Goal: Task Accomplishment & Management: Complete application form

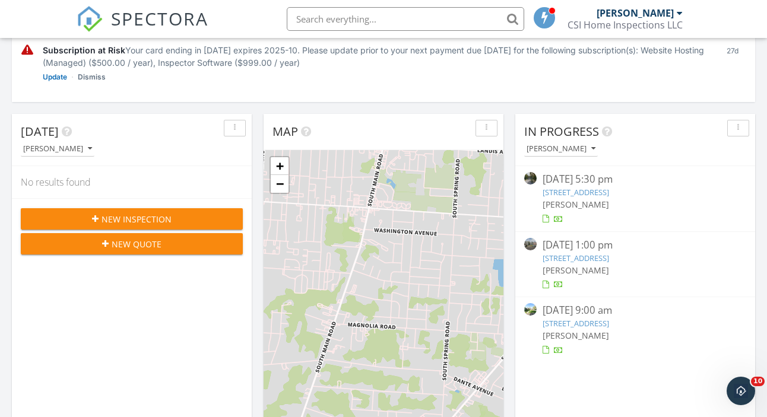
scroll to position [221, 0]
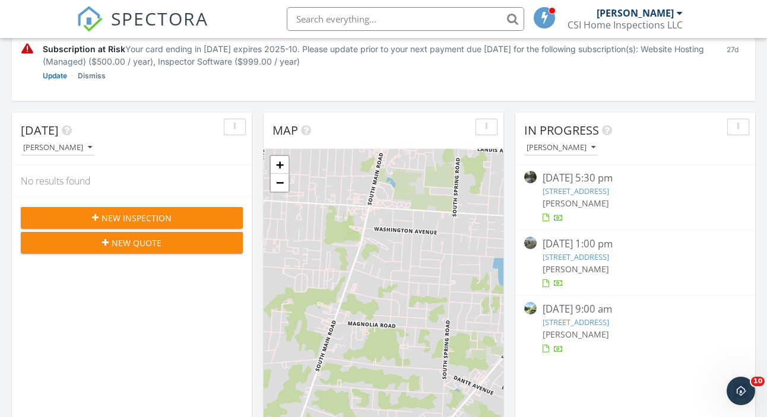
click at [138, 215] on span "New Inspection" at bounding box center [136, 218] width 70 height 12
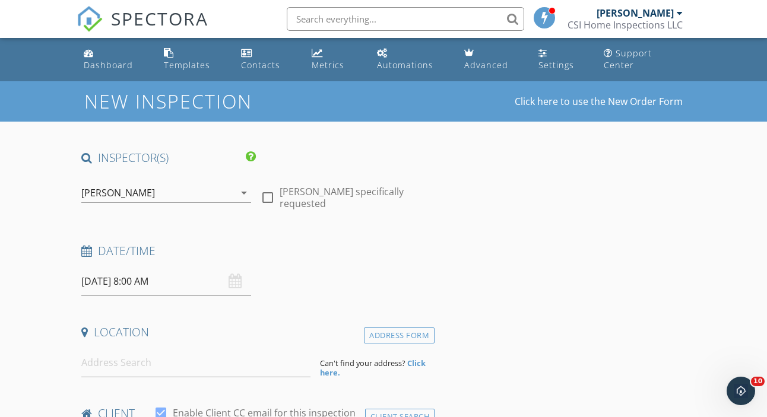
click at [133, 282] on input "09/29/2025 8:00 AM" at bounding box center [165, 281] width 169 height 29
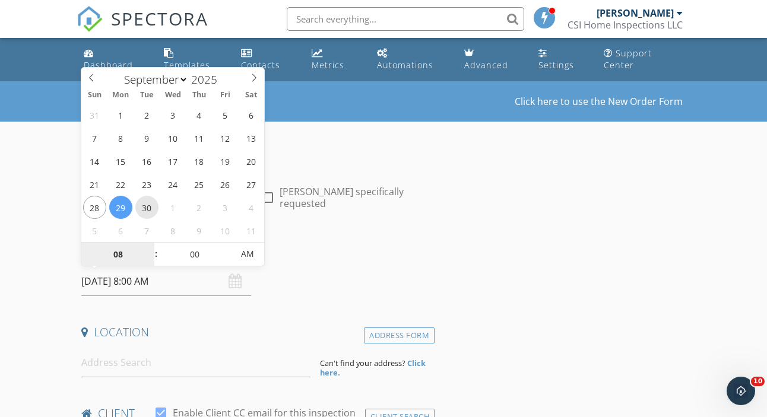
type input "09/30/2025 8:00 AM"
type input "09"
type input "09/30/2025 9:00 AM"
click at [148, 247] on span at bounding box center [150, 249] width 8 height 12
type input "10"
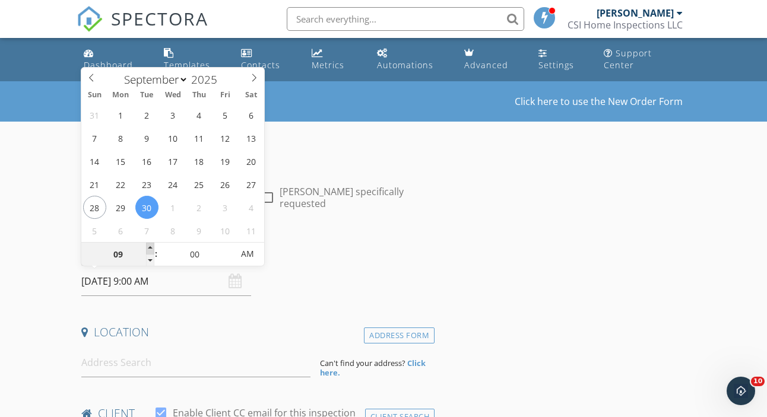
type input "09/30/2025 10:00 AM"
click at [148, 247] on span at bounding box center [150, 249] width 8 height 12
type input "11"
type input "09/30/2025 11:00 AM"
click at [148, 247] on span at bounding box center [150, 249] width 8 height 12
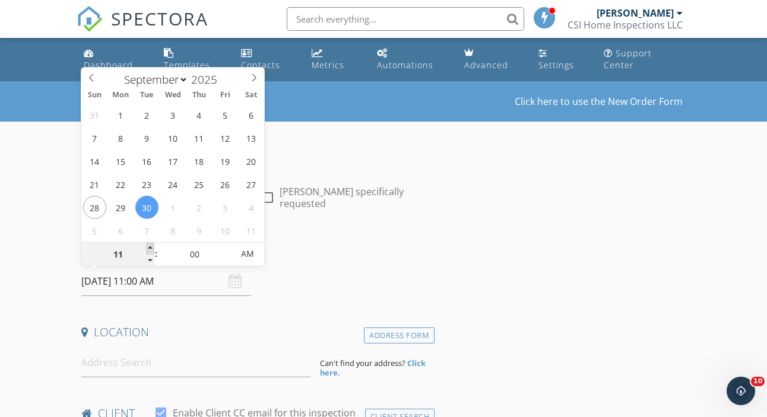
type input "12"
type input "09/30/2025 12:00 PM"
click at [148, 247] on span at bounding box center [150, 249] width 8 height 12
type input "01"
type input "09/30/2025 1:00 PM"
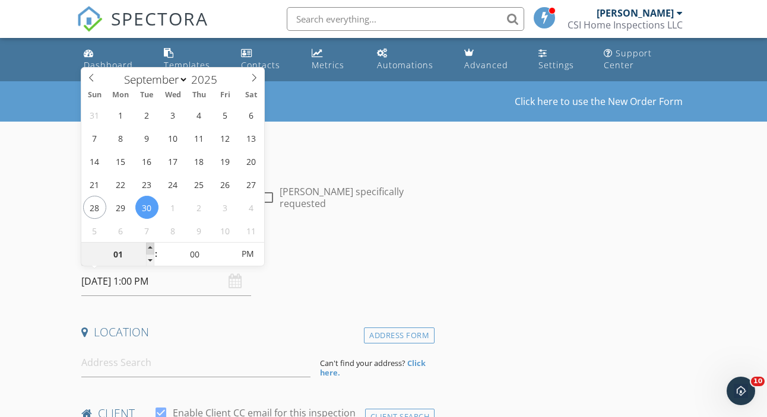
click at [148, 247] on span at bounding box center [150, 249] width 8 height 12
type input "02"
type input "09/30/2025 2:00 PM"
click at [148, 247] on span at bounding box center [150, 249] width 8 height 12
type input "03"
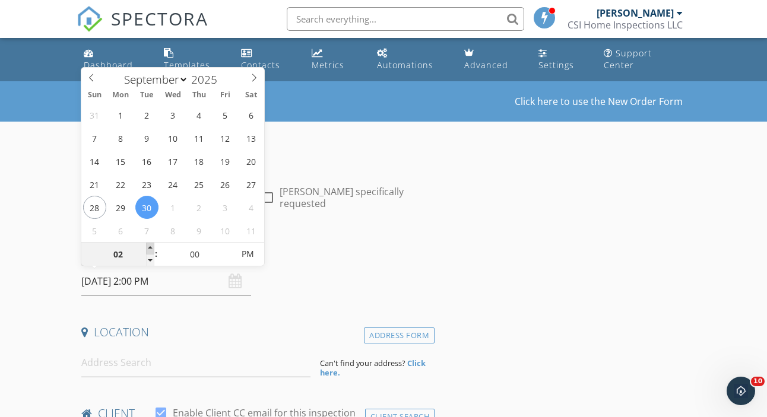
type input "09/30/2025 3:00 PM"
click at [148, 247] on span at bounding box center [150, 249] width 8 height 12
type input "04"
type input "09/30/2025 4:00 PM"
click at [148, 247] on span at bounding box center [150, 249] width 8 height 12
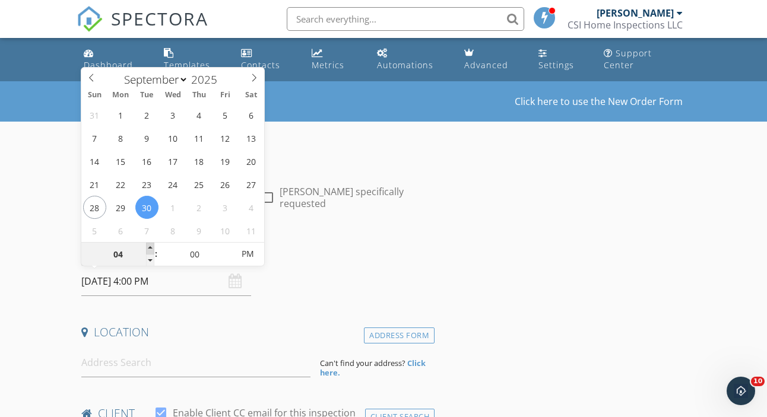
type input "05"
type input "09/30/2025 5:00 PM"
click at [148, 247] on span at bounding box center [150, 249] width 8 height 12
type input "04"
type input "09/30/2025 4:00 PM"
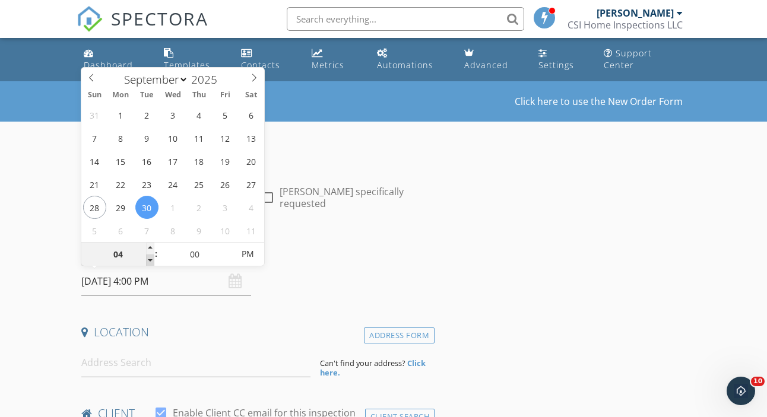
click at [148, 260] on span at bounding box center [150, 261] width 8 height 12
type input "05"
type input "09/30/2025 4:05 PM"
click at [226, 246] on span at bounding box center [227, 249] width 8 height 12
type input "10"
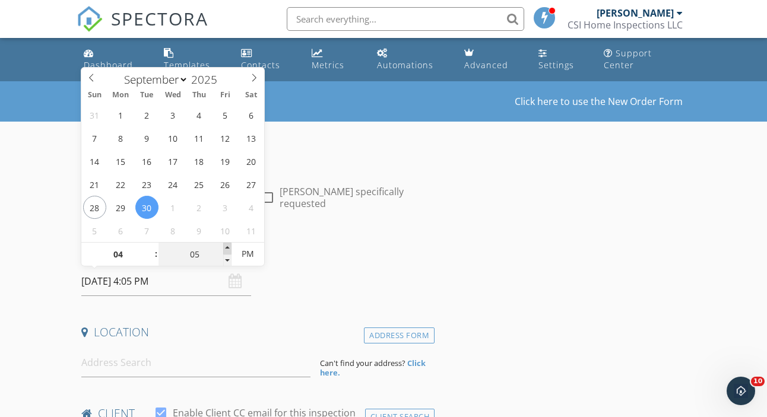
type input "09/30/2025 4:10 PM"
click at [226, 246] on span at bounding box center [227, 249] width 8 height 12
type input "15"
type input "09/30/2025 4:15 PM"
click at [226, 246] on span at bounding box center [227, 249] width 8 height 12
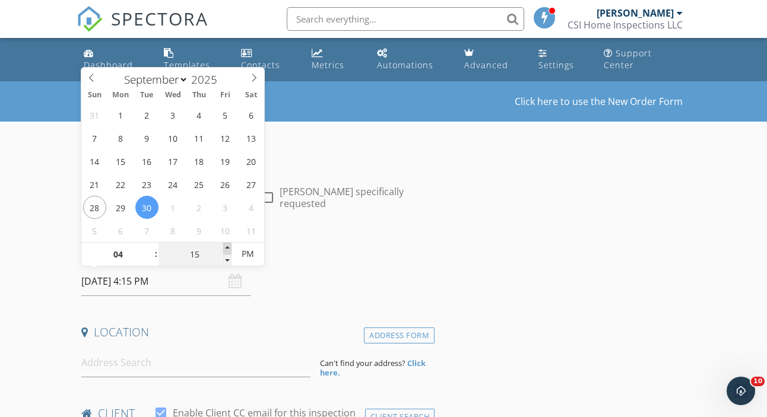
type input "20"
type input "09/30/2025 4:20 PM"
click at [226, 246] on span at bounding box center [227, 249] width 8 height 12
type input "25"
type input "09/30/2025 4:25 PM"
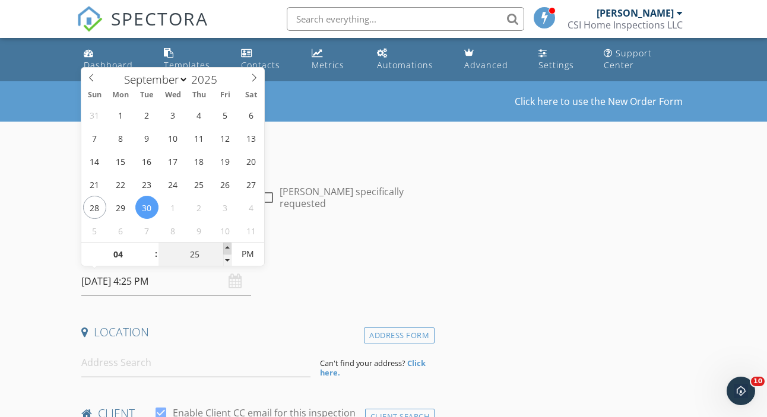
click at [226, 246] on span at bounding box center [227, 249] width 8 height 12
type input "30"
type input "09/30/2025 4:30 PM"
click at [226, 246] on span at bounding box center [227, 249] width 8 height 12
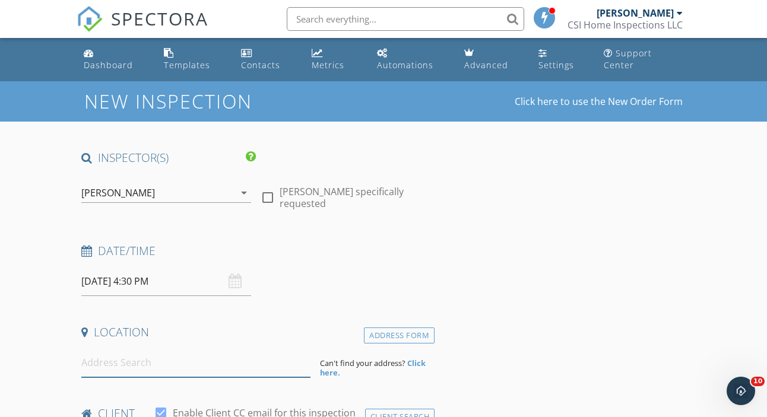
click at [155, 359] on input at bounding box center [195, 362] width 229 height 29
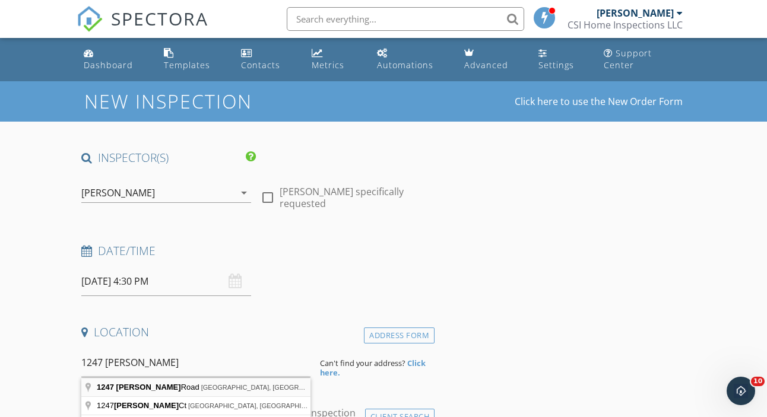
type input "1247 Jarvis Road, Sicklerville, NJ, USA"
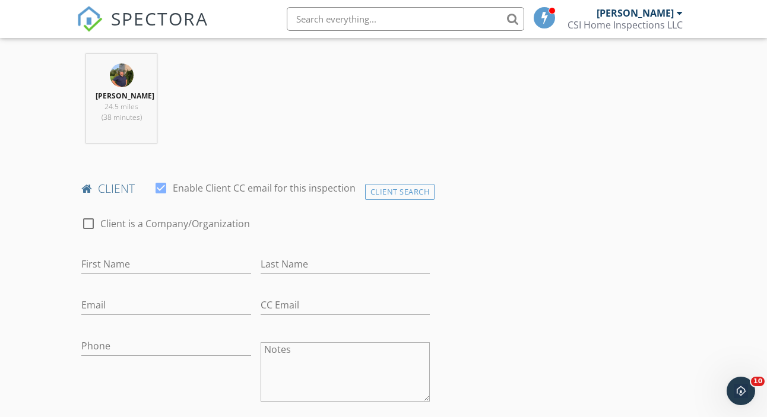
scroll to position [470, 0]
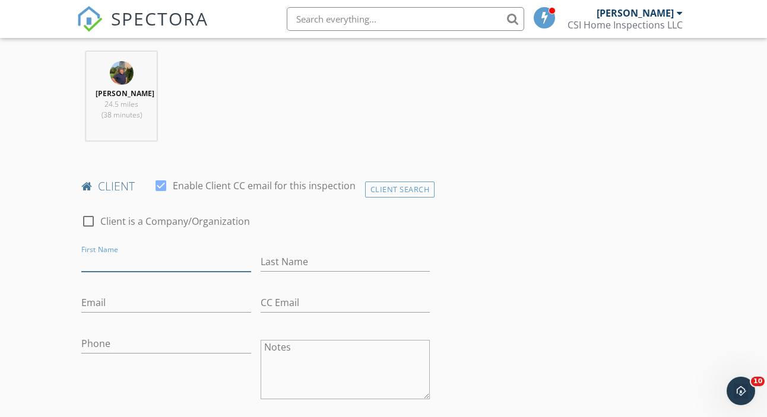
click at [141, 262] on input "First Name" at bounding box center [165, 262] width 169 height 20
type input "Leonicio"
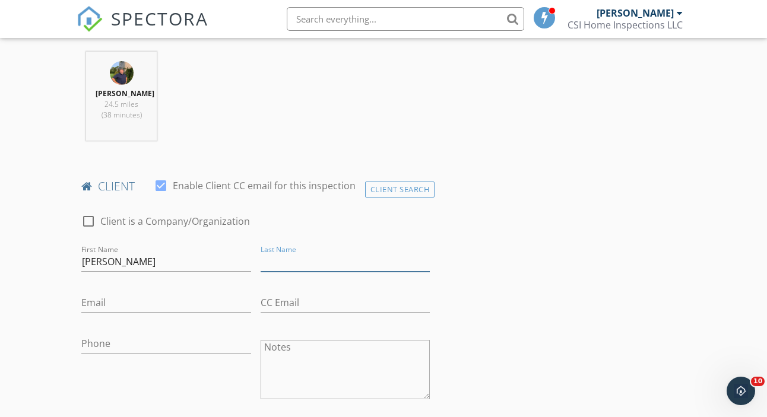
click at [283, 265] on input "Last Name" at bounding box center [345, 262] width 169 height 20
type input "Barroso"
click at [122, 303] on input "Email" at bounding box center [165, 303] width 169 height 20
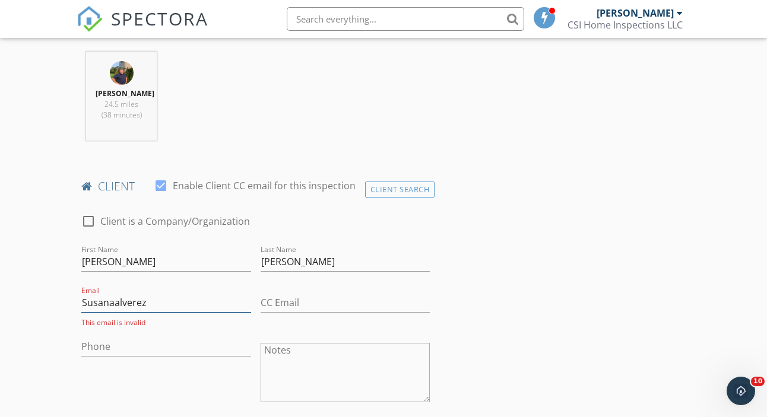
click at [131, 303] on input "Susanaalverez" at bounding box center [165, 303] width 169 height 20
click at [150, 303] on input "Susanaalvarez" at bounding box center [165, 303] width 169 height 20
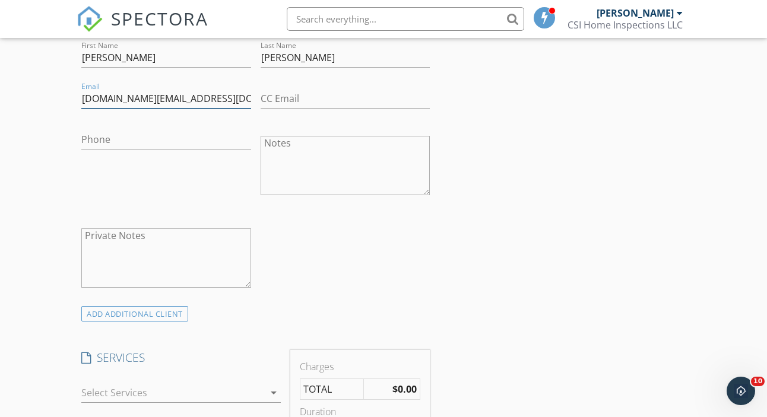
scroll to position [678, 0]
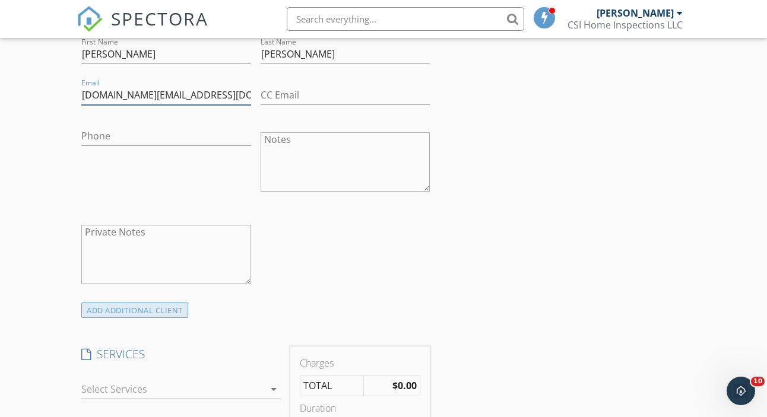
type input "Susanaalvarez94.sa@gmail.com"
click at [157, 310] on div "ADD ADDITIONAL client" at bounding box center [134, 311] width 107 height 16
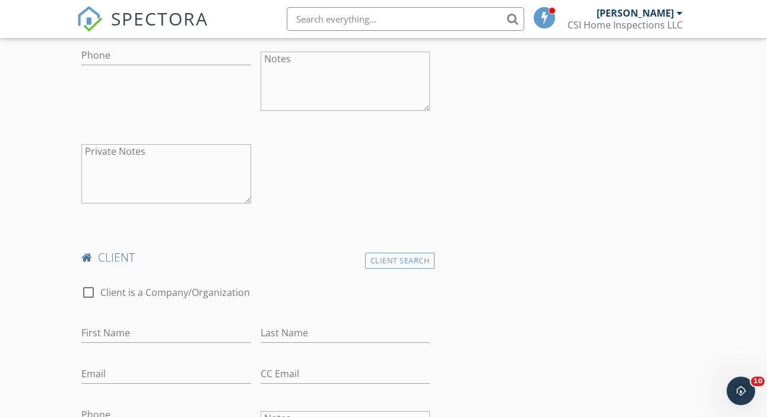
scroll to position [773, 0]
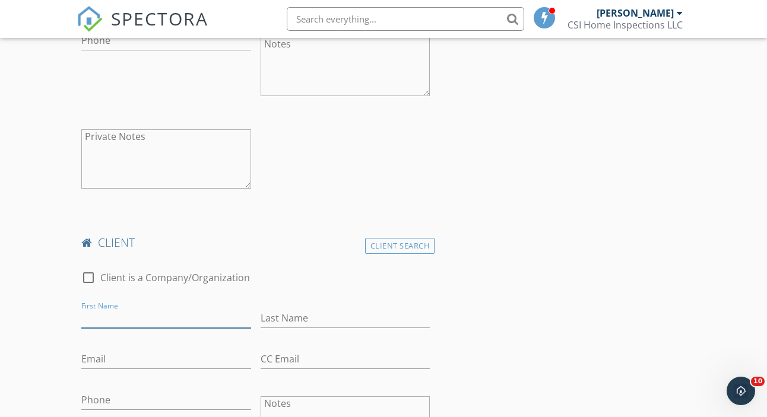
click at [135, 322] on input "First Name" at bounding box center [165, 319] width 169 height 20
type input "Susana"
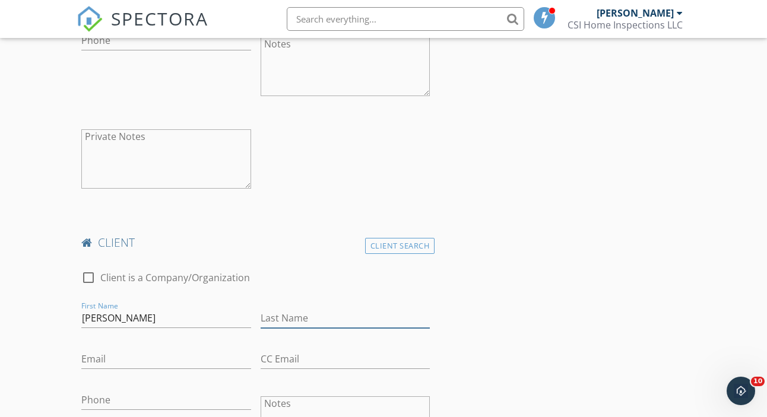
click at [280, 317] on input "Last Name" at bounding box center [345, 319] width 169 height 20
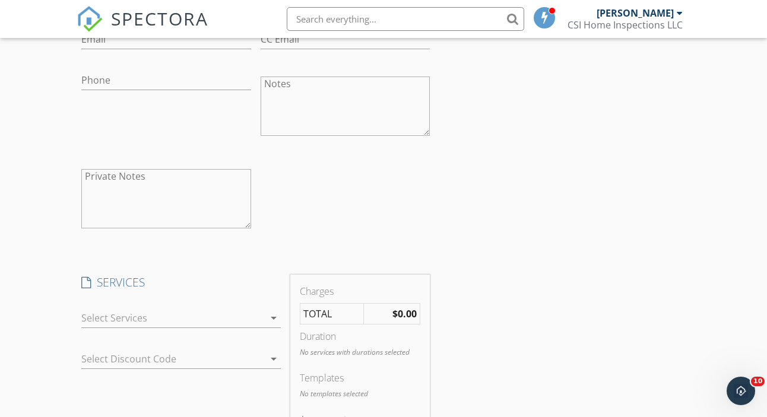
scroll to position [1133, 0]
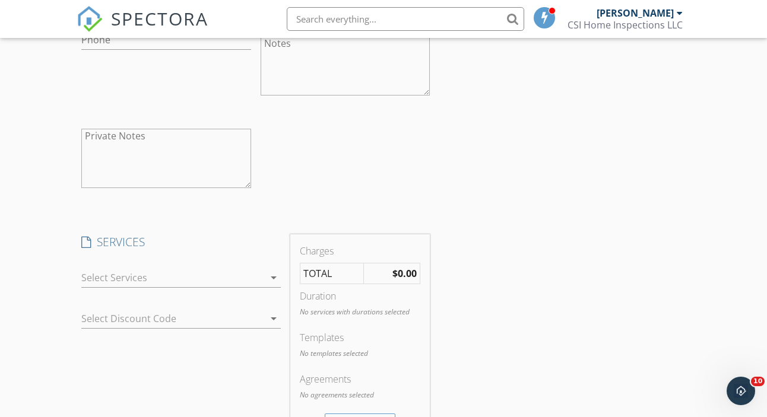
type input "Alvarez"
click at [131, 277] on div at bounding box center [172, 277] width 183 height 19
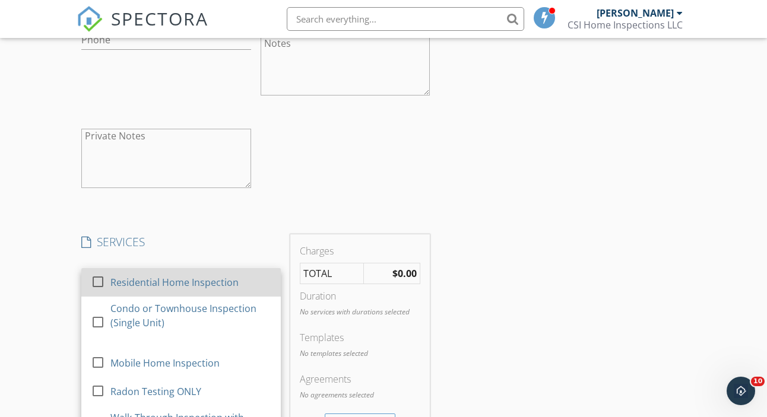
click at [123, 280] on div "Residential Home Inspection" at bounding box center [175, 282] width 128 height 14
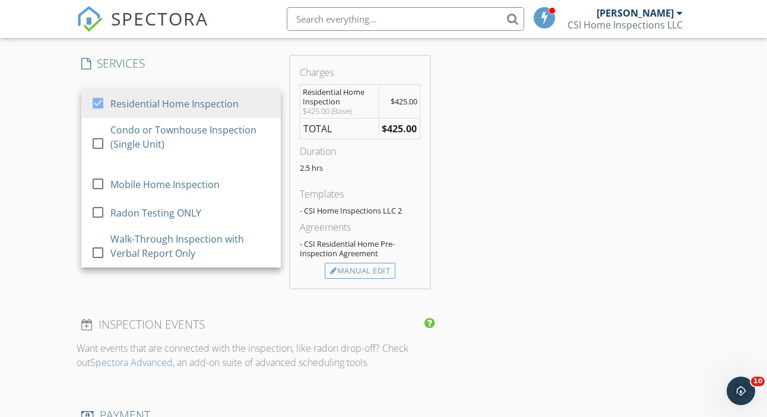
click at [477, 326] on div "INSPECTOR(S) check_box Kevin Carlson PRIMARY Kevin Carlson arrow_drop_down chec…" at bounding box center [384, 42] width 614 height 2409
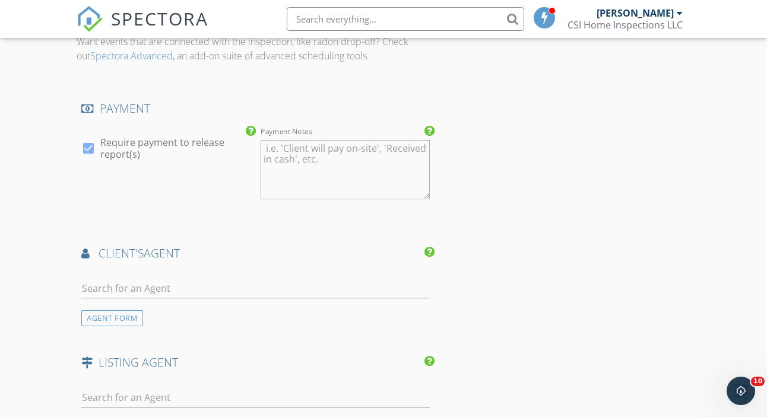
scroll to position [1654, 0]
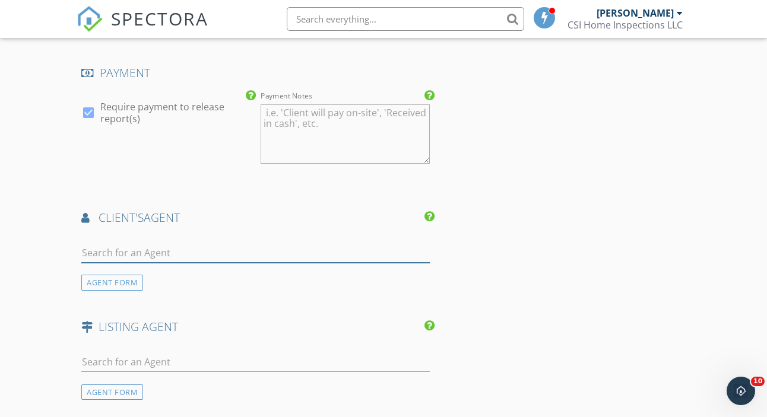
click at [180, 250] on input "text" at bounding box center [255, 253] width 348 height 20
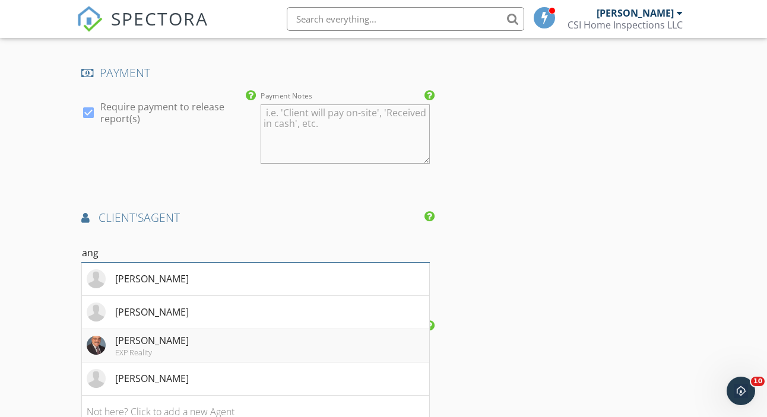
type input "ang"
click at [137, 336] on div "Angelo Iannelli" at bounding box center [152, 341] width 74 height 14
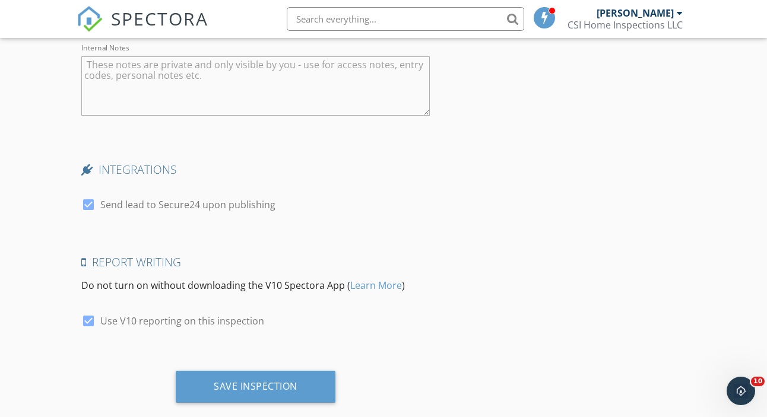
scroll to position [2440, 0]
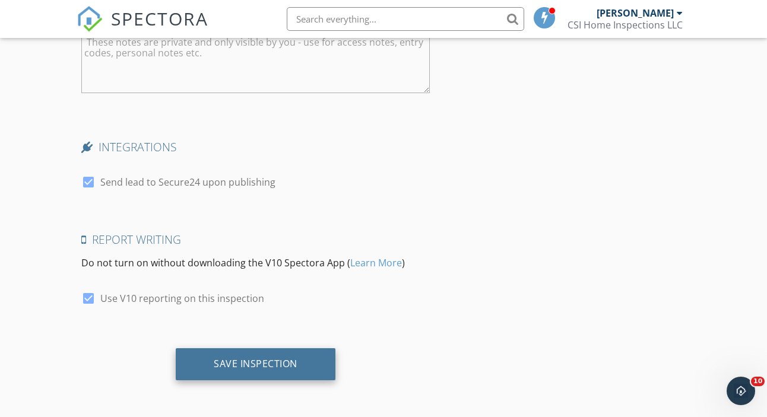
click at [269, 363] on div "Save Inspection" at bounding box center [256, 364] width 84 height 12
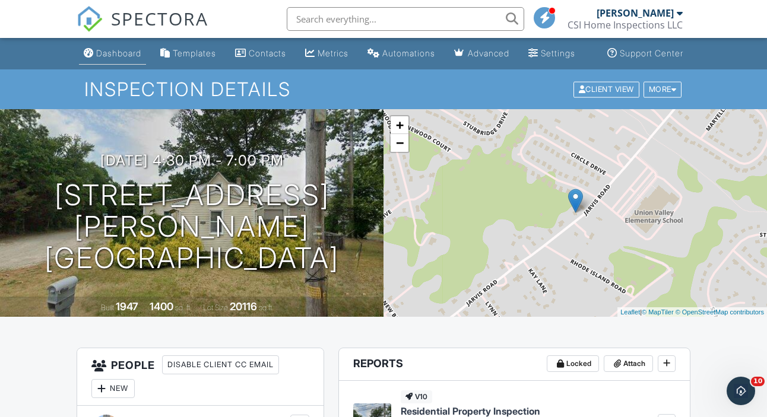
click at [100, 58] on div "Dashboard" at bounding box center [118, 53] width 45 height 10
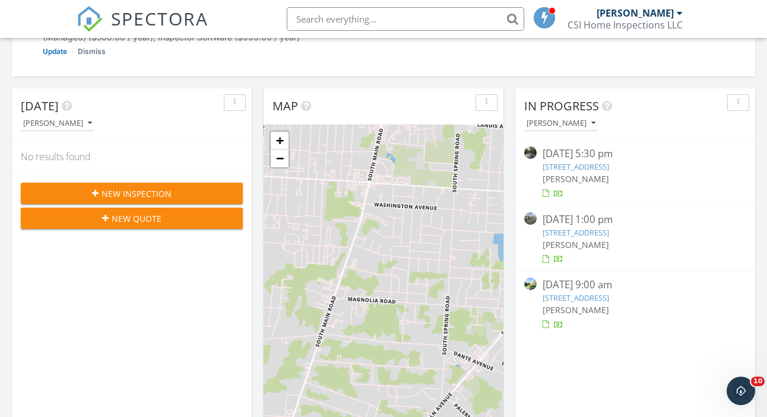
scroll to position [229, 0]
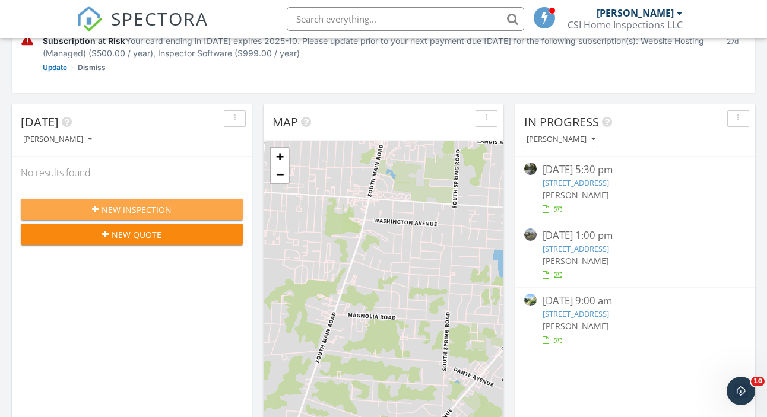
click at [148, 206] on span "New Inspection" at bounding box center [136, 210] width 70 height 12
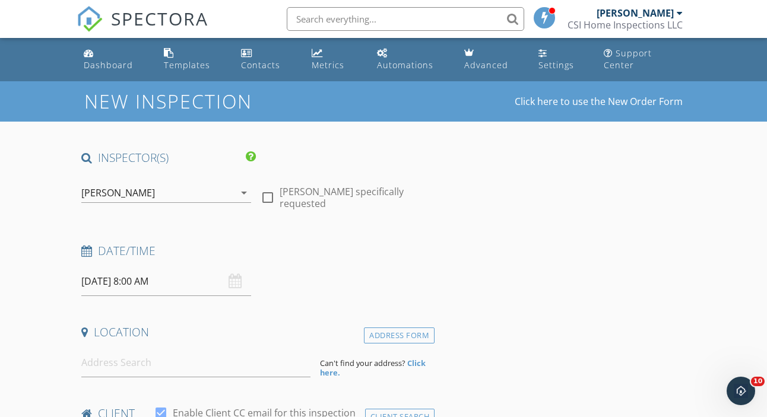
click at [145, 282] on input "[DATE] 8:00 AM" at bounding box center [165, 281] width 169 height 29
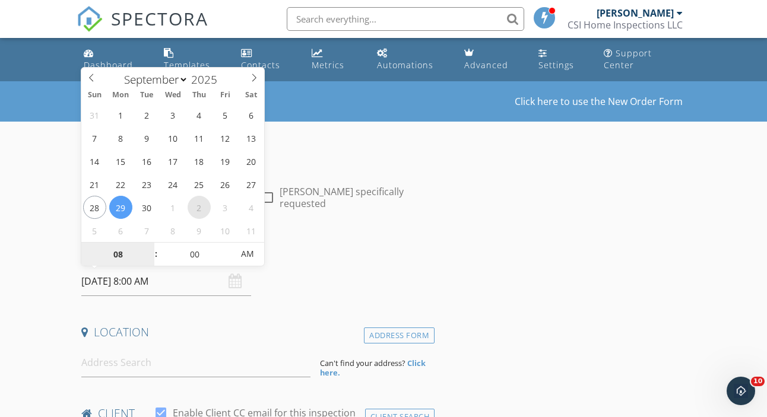
select select "9"
type input "10/02/2025 8:00 AM"
type input "09"
type input "10/02/2025 9:00 AM"
click at [151, 246] on span at bounding box center [150, 249] width 8 height 12
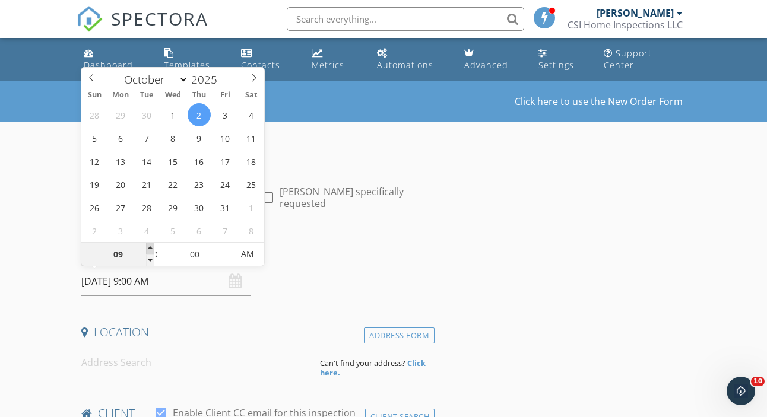
type input "10"
type input "10/02/2025 10:00 AM"
click at [151, 246] on span at bounding box center [150, 249] width 8 height 12
type input "11"
type input "10/02/2025 11:00 AM"
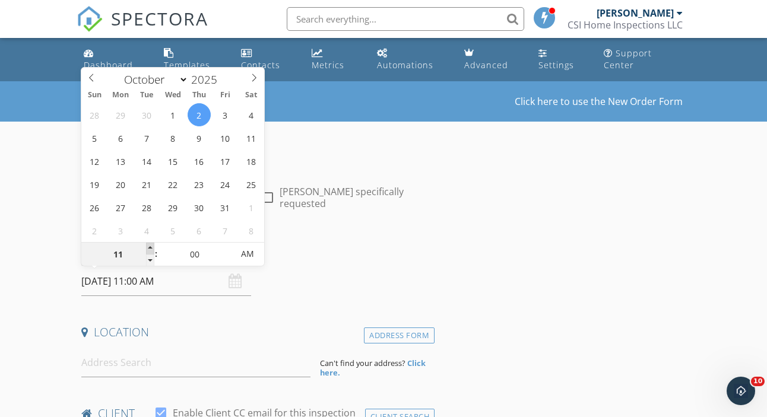
click at [151, 246] on span at bounding box center [150, 249] width 8 height 12
type input "12"
type input "10/02/2025 12:00 PM"
click at [151, 246] on span at bounding box center [150, 249] width 8 height 12
type input "01"
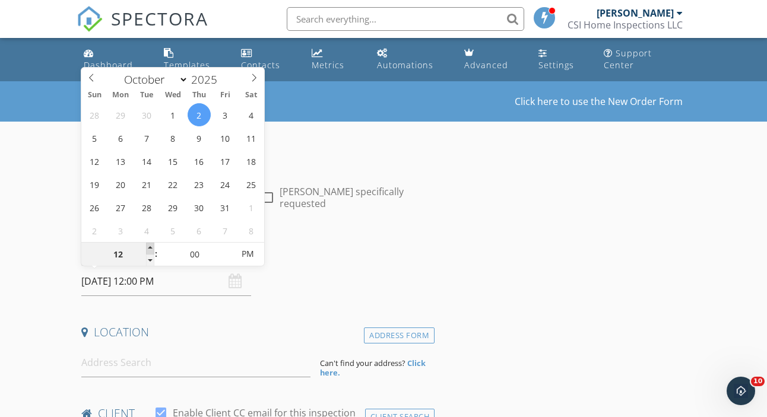
type input "10/02/2025 1:00 PM"
click at [151, 246] on span at bounding box center [150, 249] width 8 height 12
type input "02"
type input "10/02/2025 2:00 PM"
click at [151, 246] on span at bounding box center [150, 249] width 8 height 12
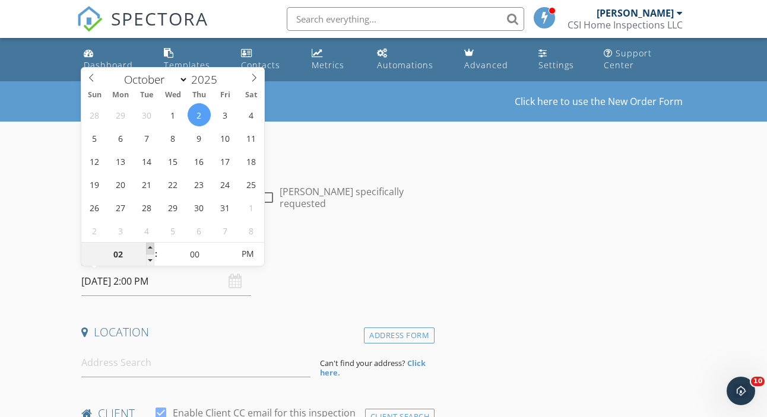
type input "03"
type input "10/02/2025 3:00 PM"
click at [151, 246] on span at bounding box center [150, 249] width 8 height 12
type input "04"
type input "10/02/2025 4:00 PM"
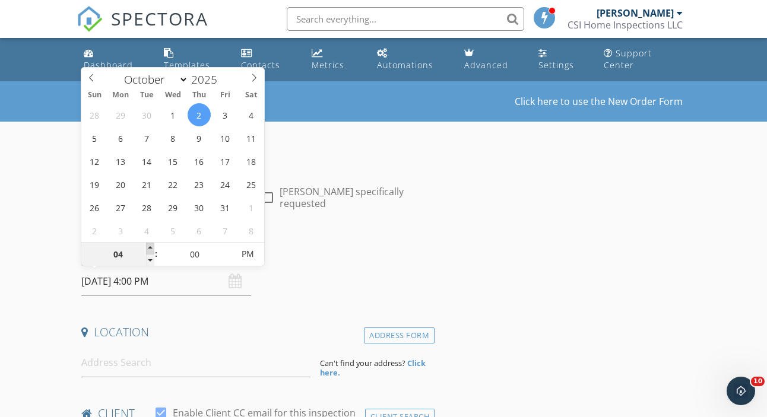
click at [149, 249] on span at bounding box center [150, 249] width 8 height 12
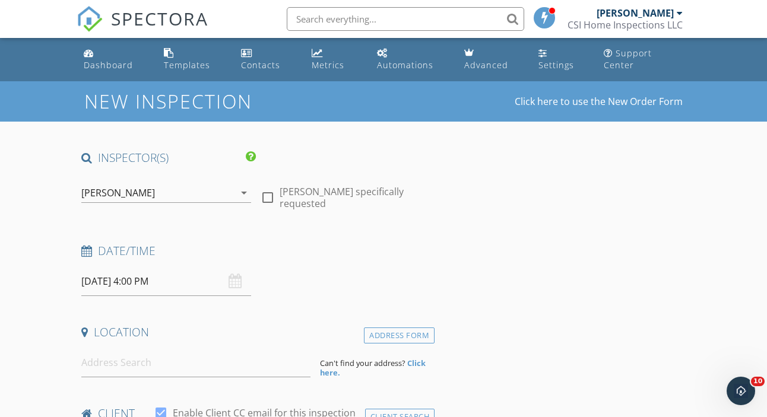
click at [308, 268] on div "Date/Time 10/02/2025 4:00 PM" at bounding box center [256, 269] width 358 height 53
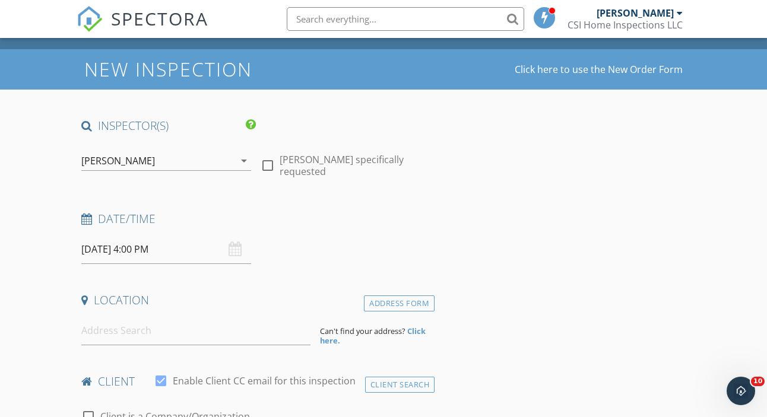
scroll to position [72, 0]
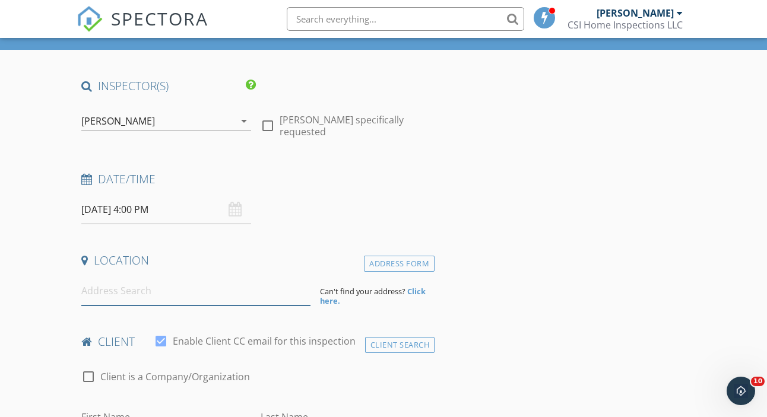
click at [144, 292] on input at bounding box center [195, 291] width 229 height 29
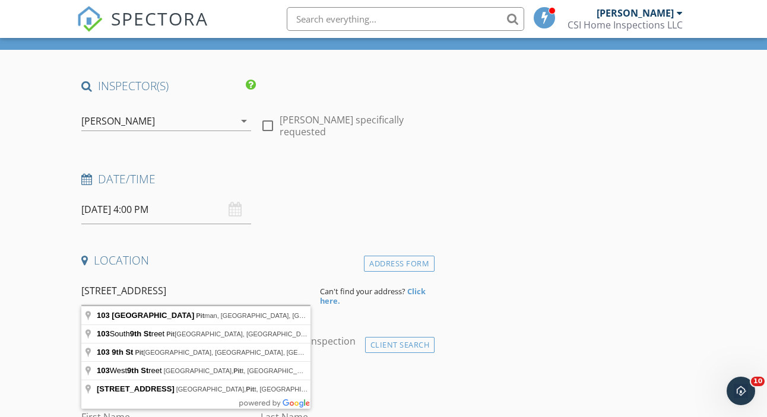
type input "103 9th Avenue, Pitman, NJ, USA"
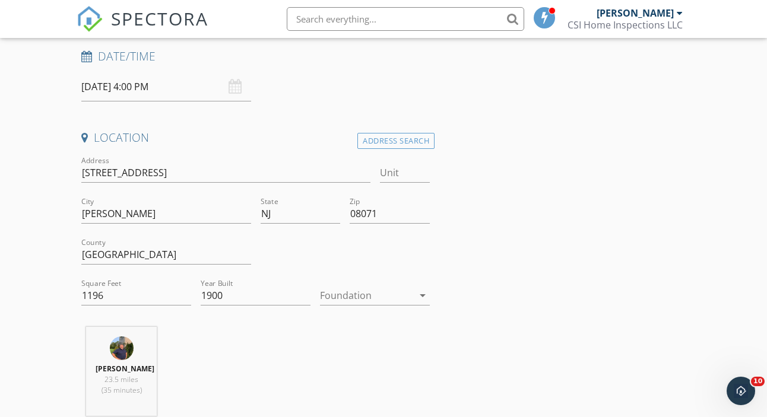
scroll to position [198, 0]
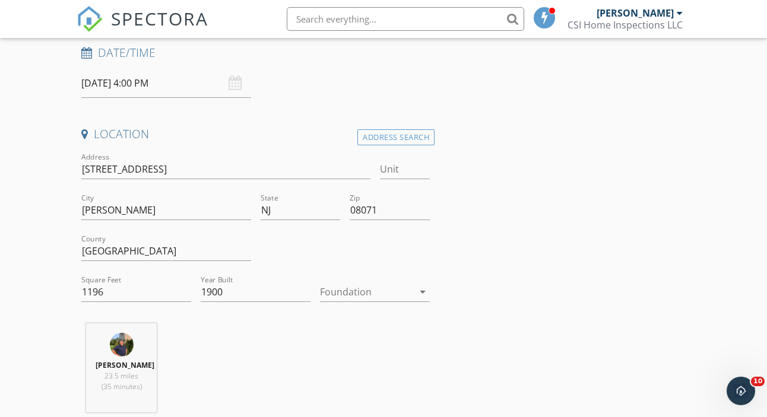
click at [335, 292] on div at bounding box center [366, 291] width 93 height 19
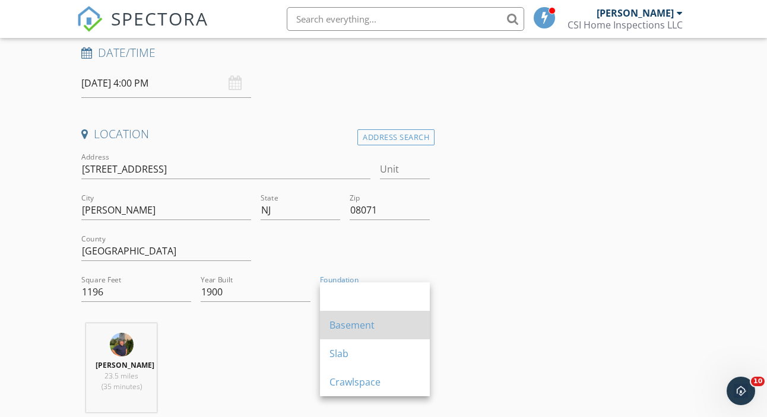
click at [368, 321] on div "Basement" at bounding box center [374, 325] width 91 height 14
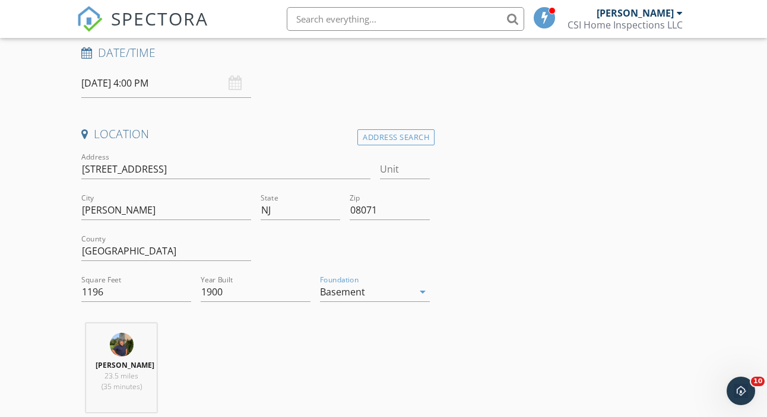
click at [271, 351] on div "Kevin Carlson 23.5 miles (35 minutes)" at bounding box center [256, 372] width 358 height 99
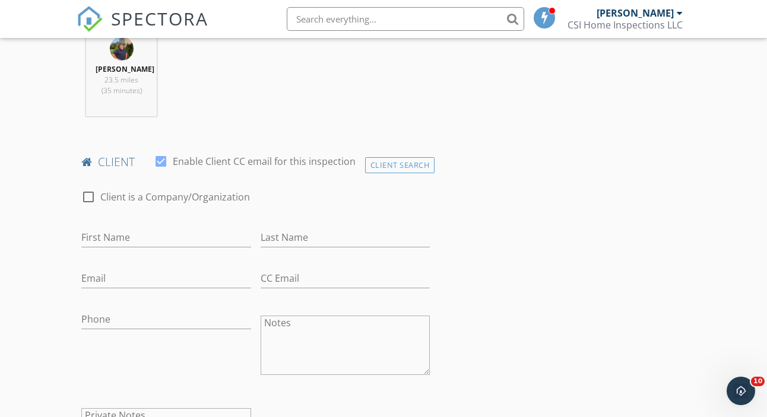
scroll to position [515, 0]
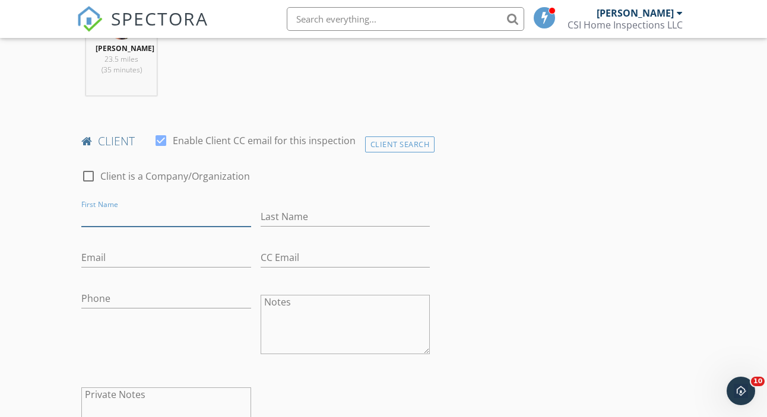
click at [134, 211] on input "First Name" at bounding box center [165, 217] width 169 height 20
type input "Audrey"
click at [272, 216] on input "Last Name" at bounding box center [345, 217] width 169 height 20
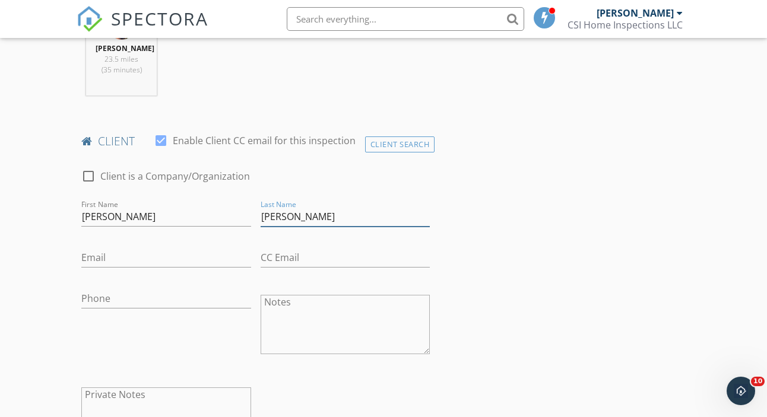
type input "Montemayor"
click at [113, 258] on input "Email" at bounding box center [165, 258] width 169 height 20
click at [122, 301] on input "Phone" at bounding box center [165, 299] width 169 height 20
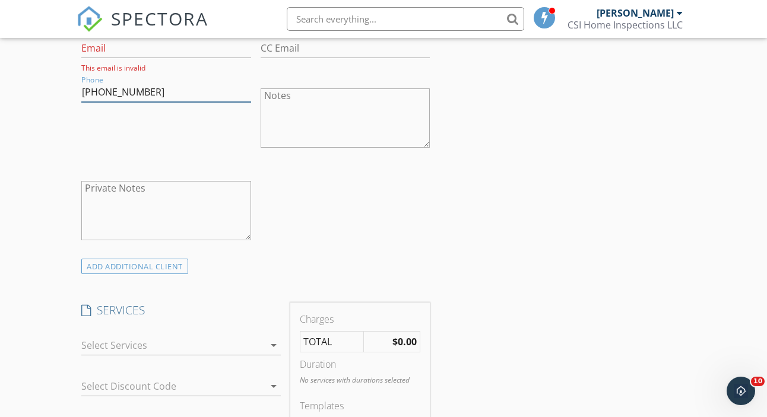
scroll to position [727, 0]
type input "717-701-1173"
click at [174, 340] on div at bounding box center [172, 343] width 183 height 19
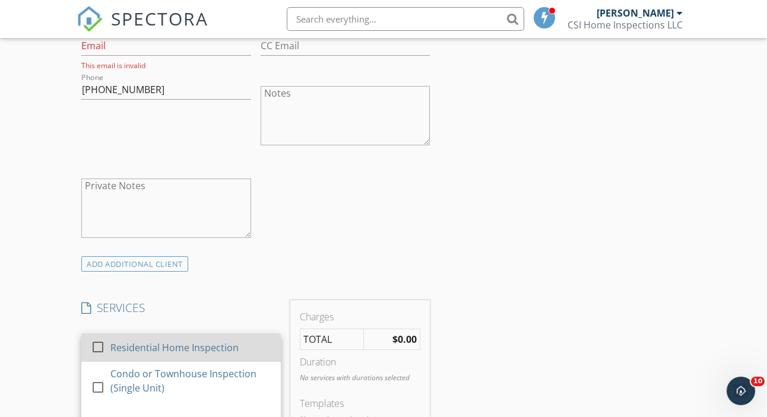
click at [173, 343] on div "Residential Home Inspection" at bounding box center [175, 348] width 128 height 14
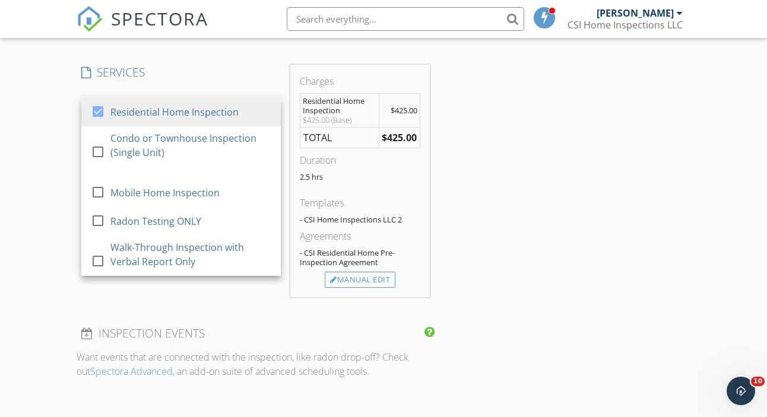
scroll to position [964, 0]
click at [215, 307] on div "INSPECTOR(S) check_box Kevin Carlson PRIMARY Kevin Carlson arrow_drop_down chec…" at bounding box center [256, 185] width 358 height 1999
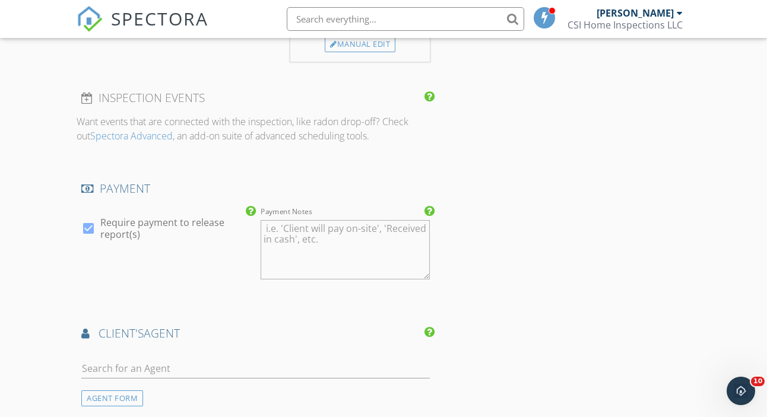
scroll to position [1232, 0]
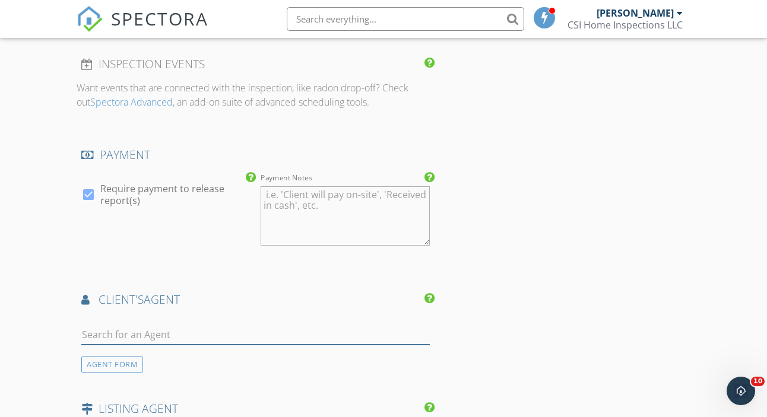
click at [190, 329] on input "text" at bounding box center [255, 335] width 348 height 20
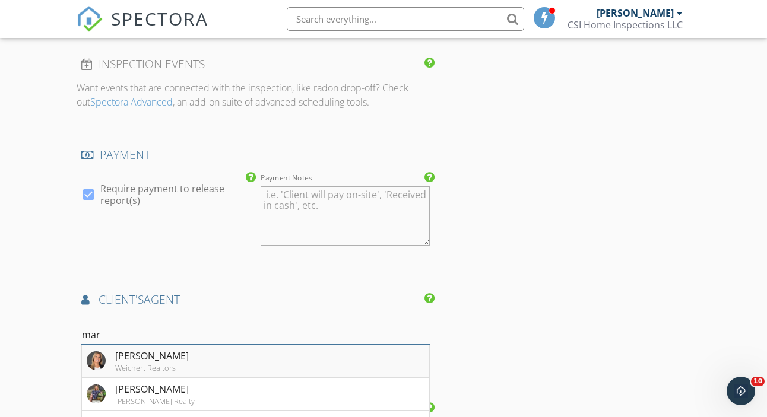
type input "mar"
click at [120, 354] on div "Marytza Rodriguez" at bounding box center [152, 356] width 74 height 14
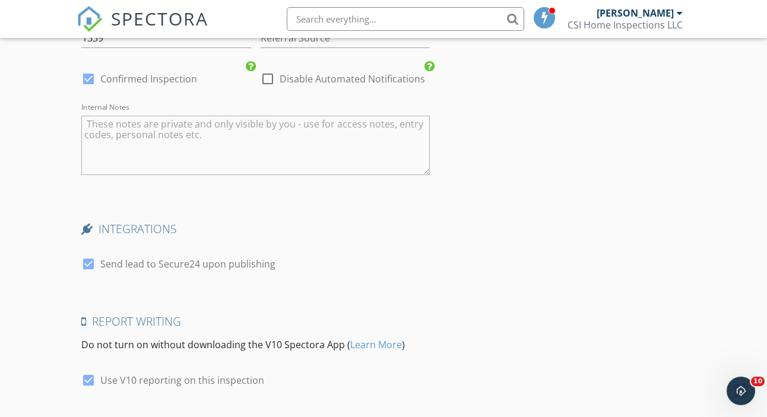
scroll to position [2099, 0]
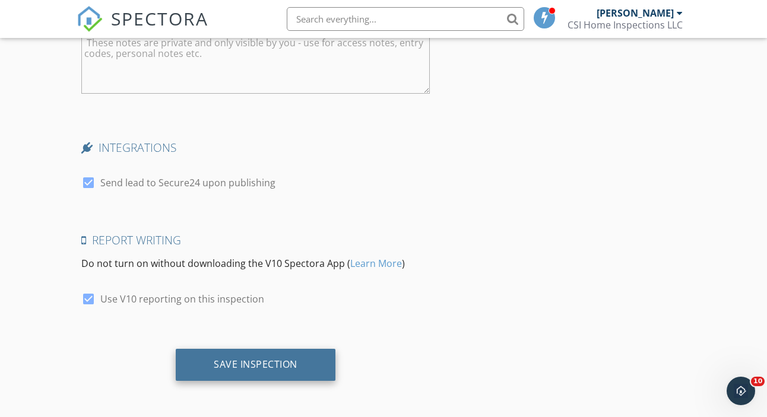
click at [268, 365] on div "Save Inspection" at bounding box center [256, 364] width 84 height 12
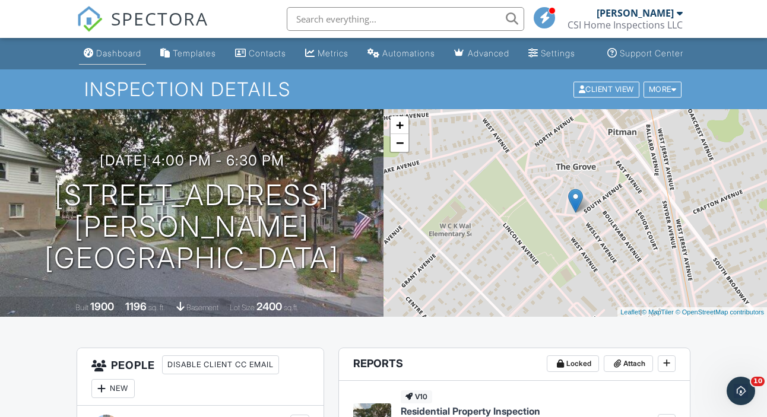
click at [97, 58] on div "Dashboard" at bounding box center [118, 53] width 45 height 10
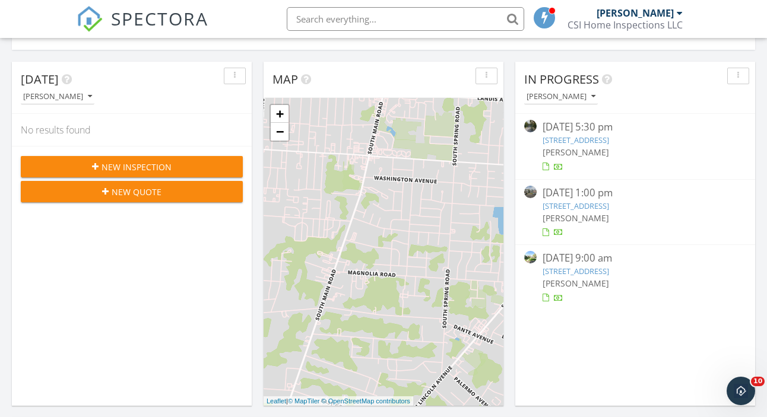
scroll to position [273, 0]
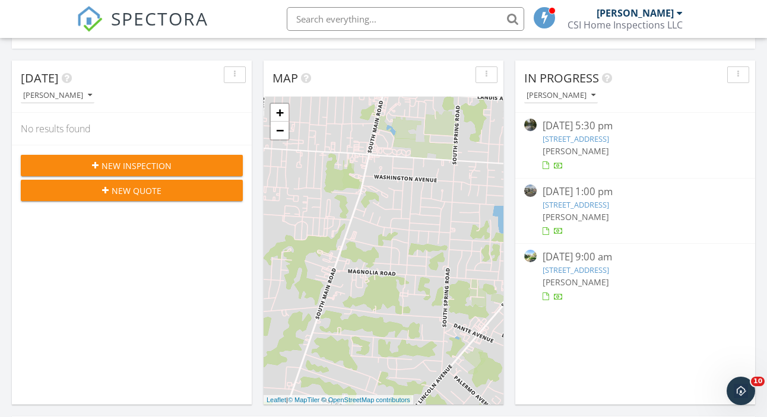
click at [147, 166] on span "New Inspection" at bounding box center [136, 166] width 70 height 12
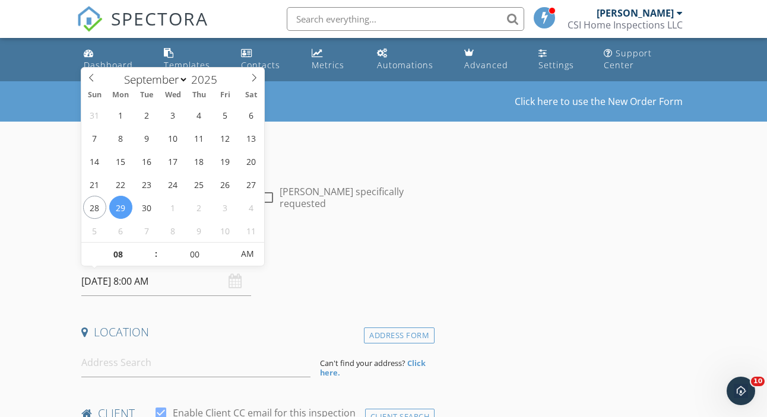
click at [155, 276] on input "[DATE] 8:00 AM" at bounding box center [165, 281] width 169 height 29
type input "09"
type input "09/29/2025 9:00 AM"
click at [150, 247] on span at bounding box center [150, 249] width 8 height 12
type input "10"
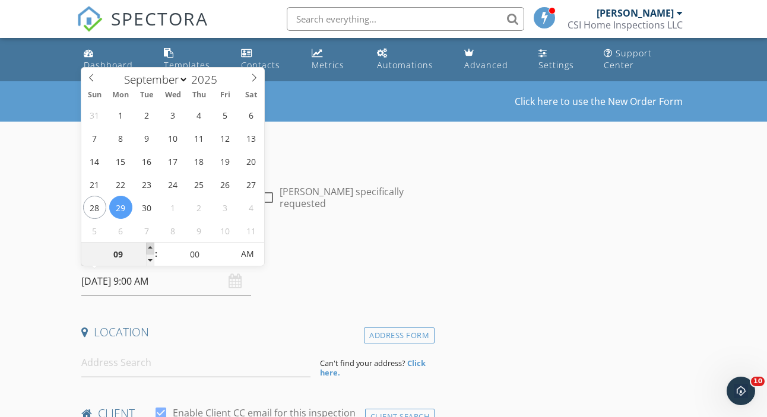
type input "09/29/2025 10:00 AM"
click at [150, 247] on span at bounding box center [150, 249] width 8 height 12
type input "11"
type input "09/29/2025 11:00 AM"
click at [150, 247] on span at bounding box center [150, 249] width 8 height 12
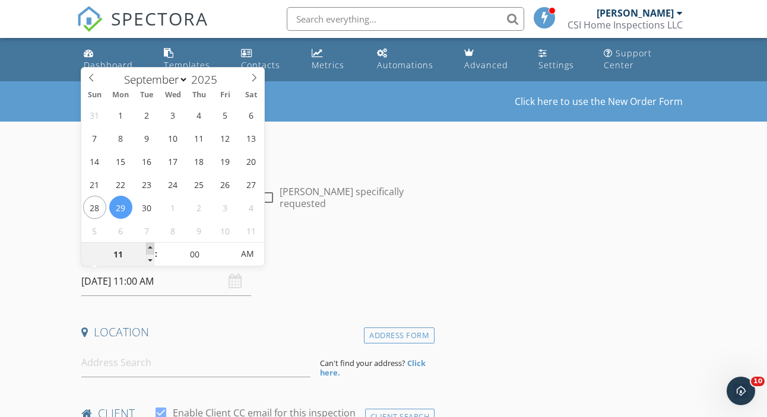
type input "12"
type input "09/29/2025 12:00 PM"
click at [150, 247] on span at bounding box center [150, 249] width 8 height 12
type input "01"
type input "[DATE] 1:00 PM"
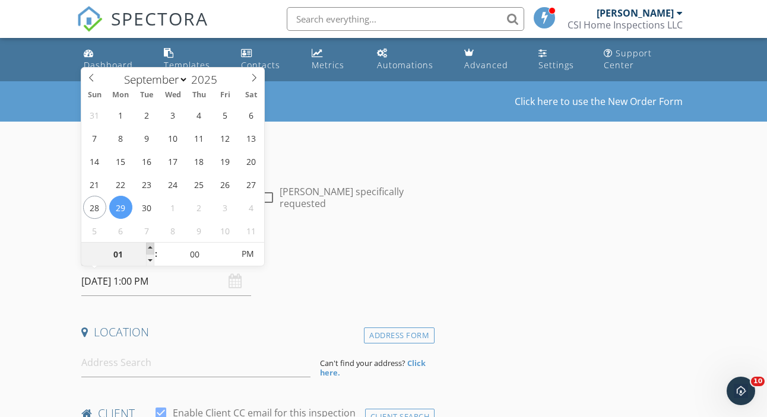
click at [150, 247] on span at bounding box center [150, 249] width 8 height 12
type input "02"
type input "[DATE] 2:00 PM"
click at [150, 247] on span at bounding box center [150, 249] width 8 height 12
type input "03"
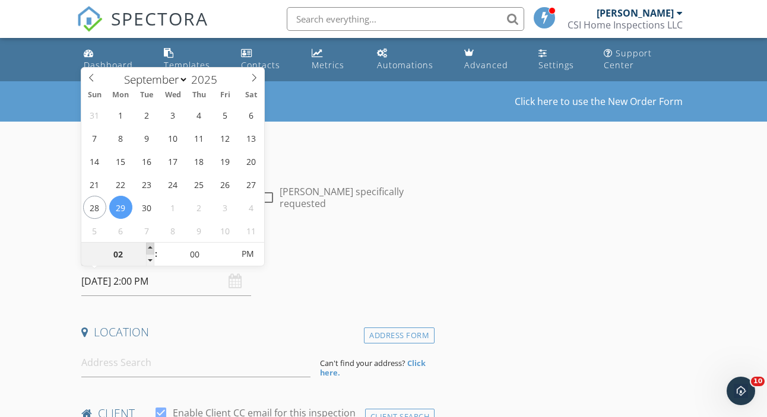
type input "[DATE] 3:00 PM"
click at [150, 247] on span at bounding box center [150, 249] width 8 height 12
type input "04"
type input "[DATE] 4:00 PM"
click at [150, 247] on span at bounding box center [150, 249] width 8 height 12
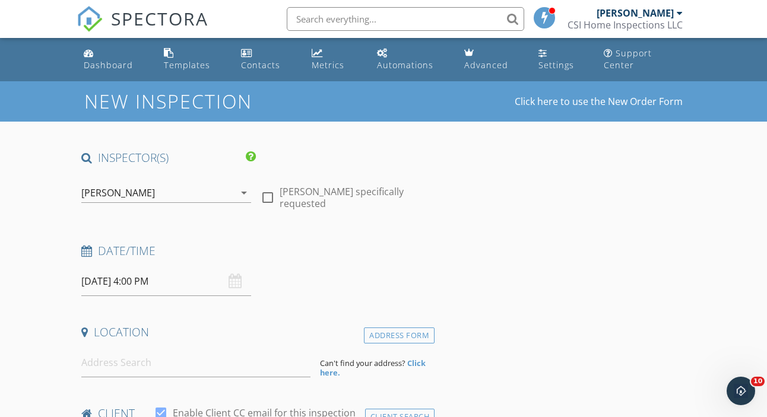
click at [170, 328] on h4 "Location" at bounding box center [255, 332] width 348 height 15
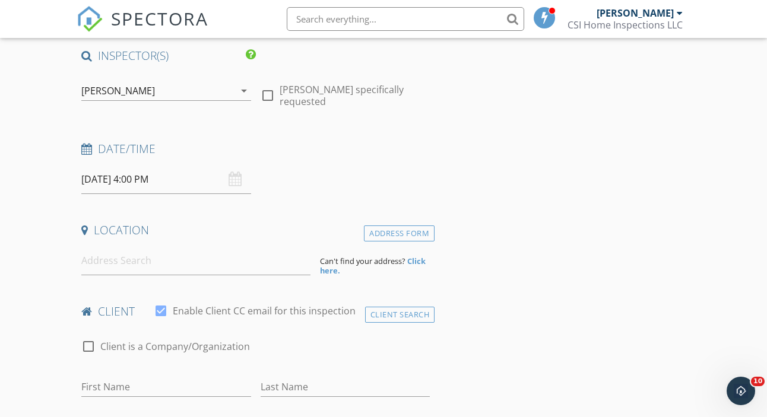
scroll to position [131, 0]
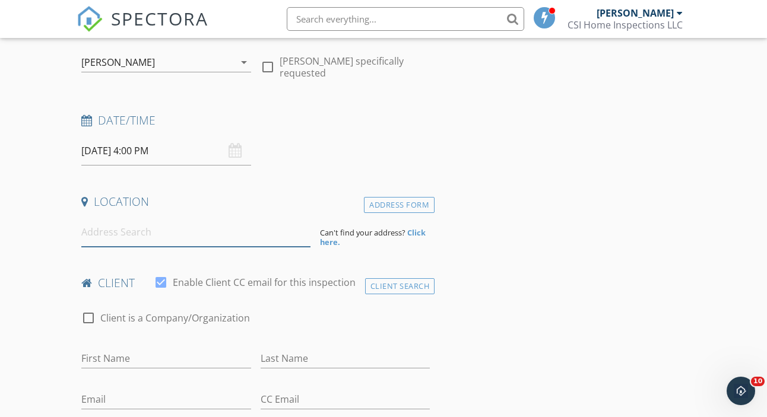
click at [144, 234] on input at bounding box center [195, 232] width 229 height 29
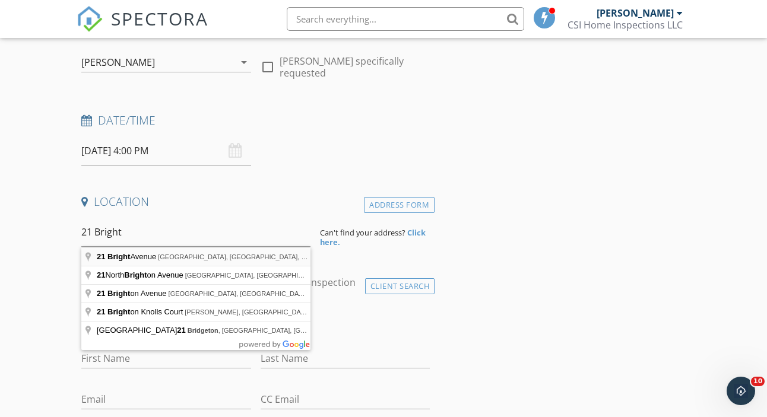
type input "21 Bright Avenue, Pennsville, NJ, USA"
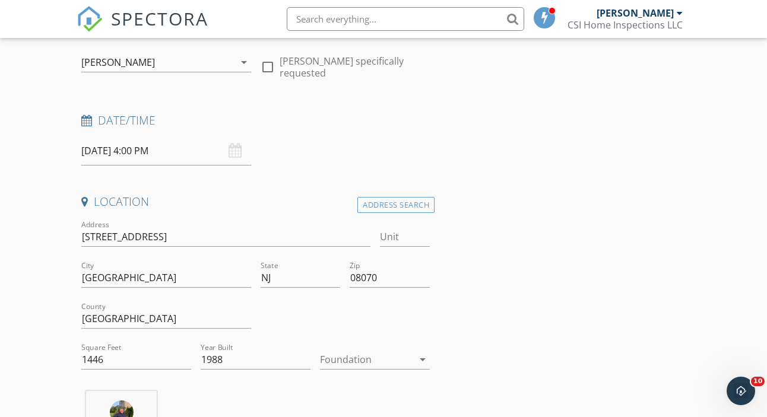
click at [336, 358] on div at bounding box center [366, 359] width 93 height 19
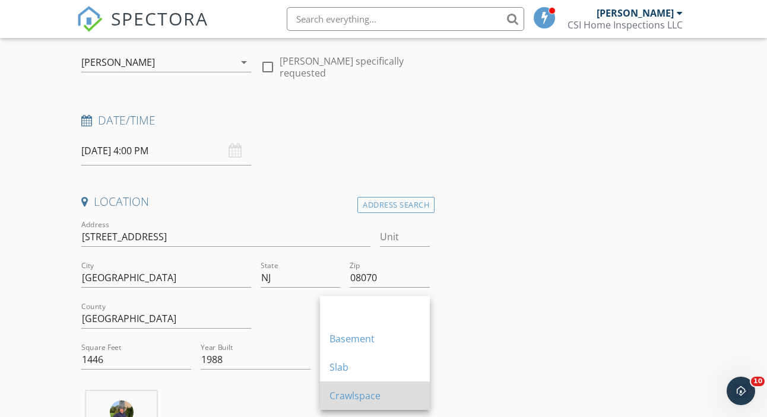
click at [345, 395] on div "Crawlspace" at bounding box center [374, 396] width 91 height 14
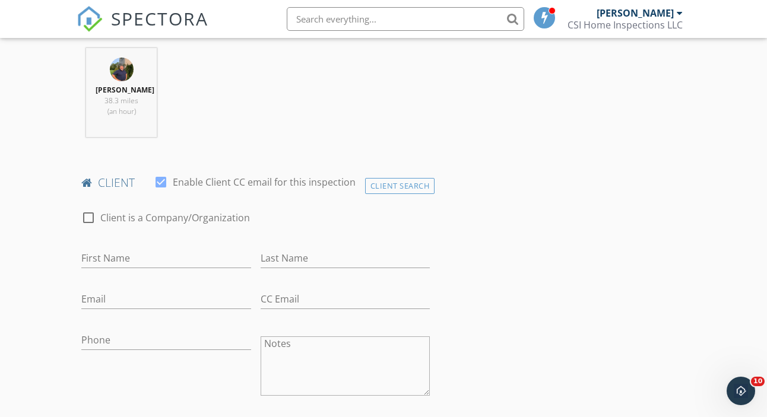
scroll to position [474, 0]
click at [128, 254] on input "First Name" at bounding box center [165, 258] width 169 height 20
type input "Joanne"
click at [276, 257] on input "Last Name" at bounding box center [345, 258] width 169 height 20
type input "Mullanaphy"
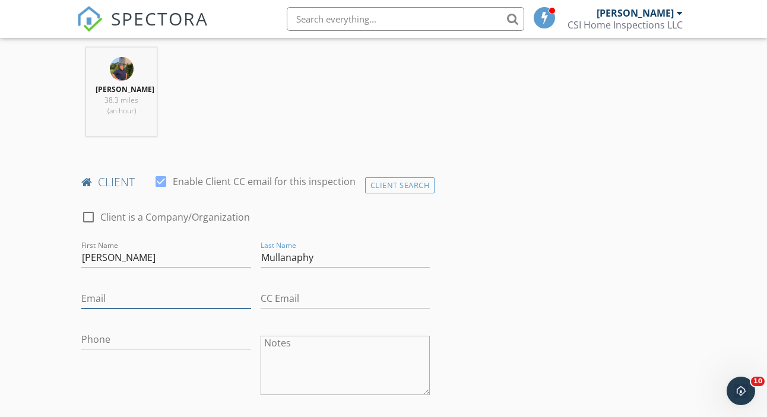
click at [116, 300] on input "Email" at bounding box center [165, 299] width 169 height 20
type input "j"
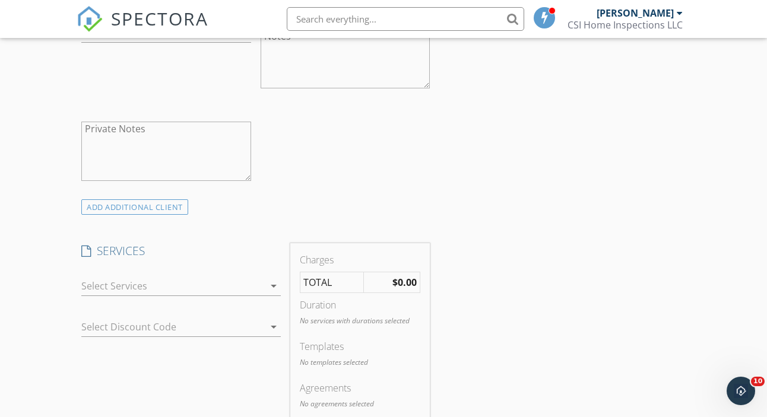
scroll to position [806, 0]
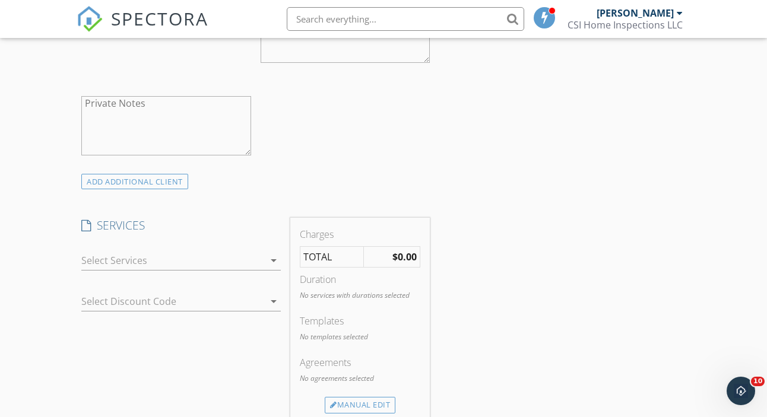
type input "Joannemullanaphy@gmail.com"
click at [196, 265] on div at bounding box center [172, 260] width 183 height 19
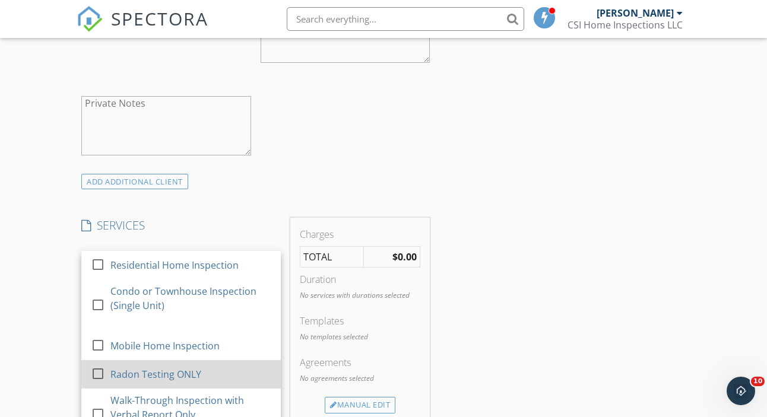
click at [100, 371] on div at bounding box center [98, 374] width 20 height 20
checkbox input "false"
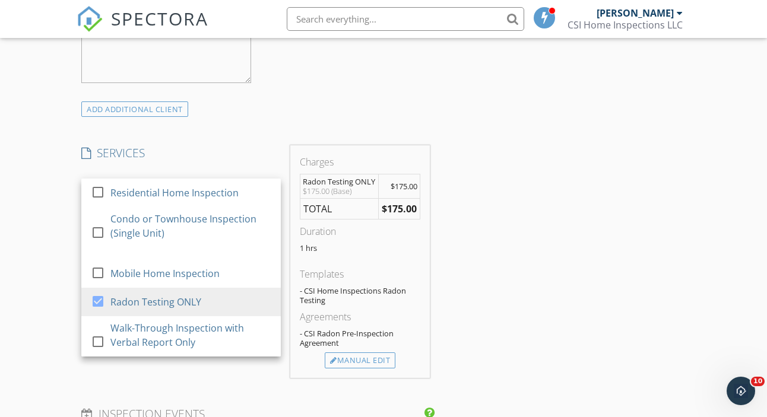
scroll to position [926, 0]
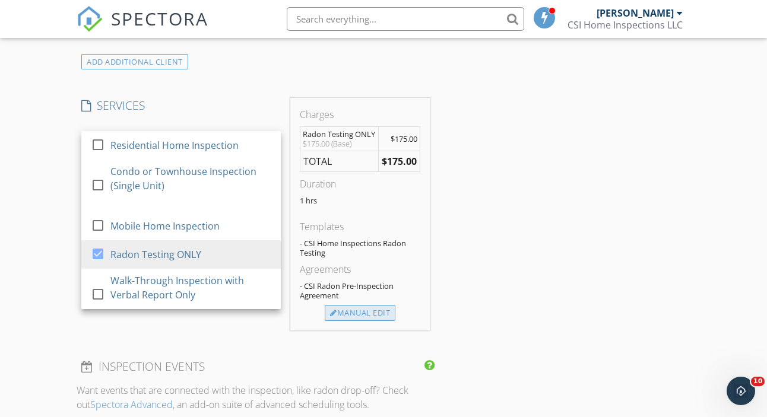
click at [367, 314] on div "Manual Edit" at bounding box center [360, 313] width 71 height 17
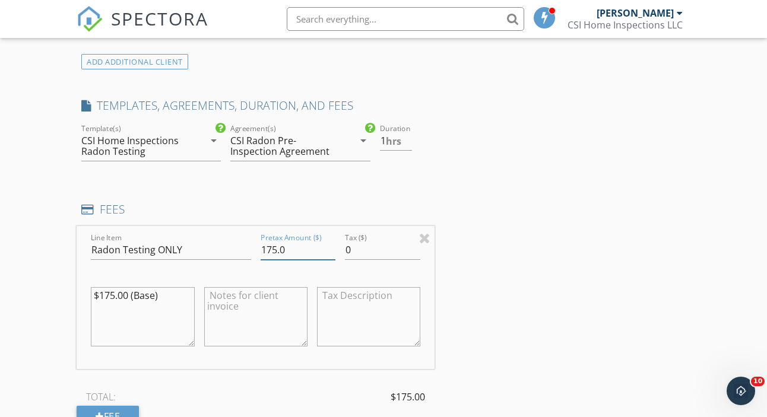
click at [271, 247] on input "175.0" at bounding box center [298, 250] width 75 height 20
type input "225.0"
click at [110, 297] on textarea "$175.00 (Base)" at bounding box center [142, 316] width 103 height 59
type textarea "$225.00 (Base)"
click at [447, 331] on div "INSPECTOR(S) check_box Kevin Carlson PRIMARY Kevin Carlson arrow_drop_down chec…" at bounding box center [384, 313] width 614 height 2179
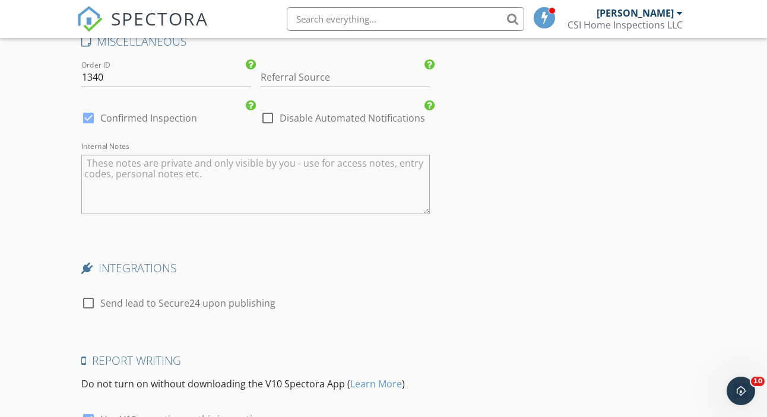
scroll to position [1939, 0]
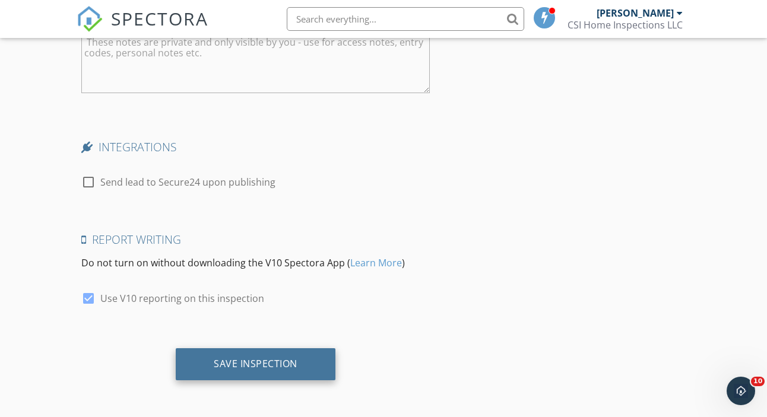
click at [261, 360] on div "Save Inspection" at bounding box center [256, 364] width 84 height 12
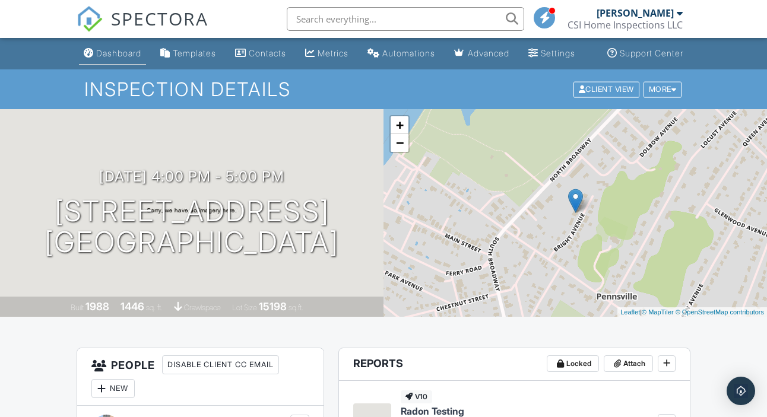
click at [104, 58] on div "Dashboard" at bounding box center [118, 53] width 45 height 10
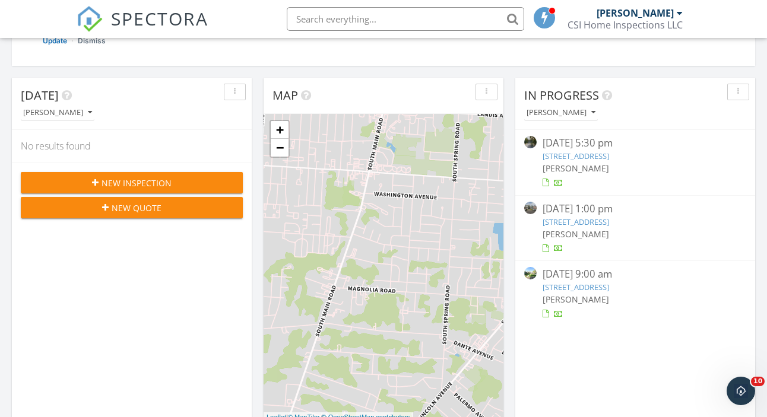
scroll to position [260, 0]
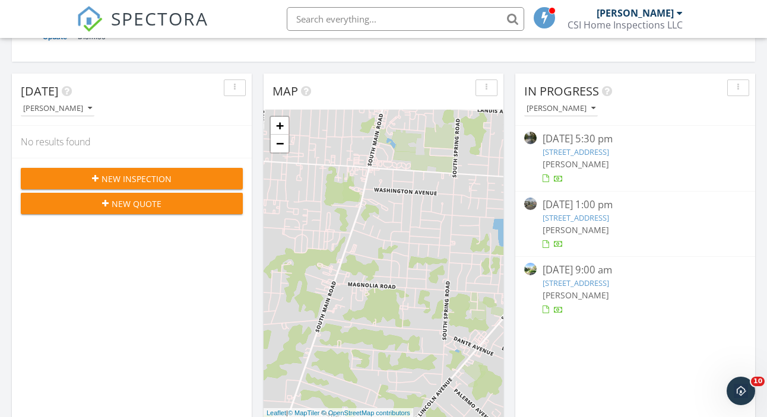
click at [150, 174] on span "New Inspection" at bounding box center [136, 179] width 70 height 12
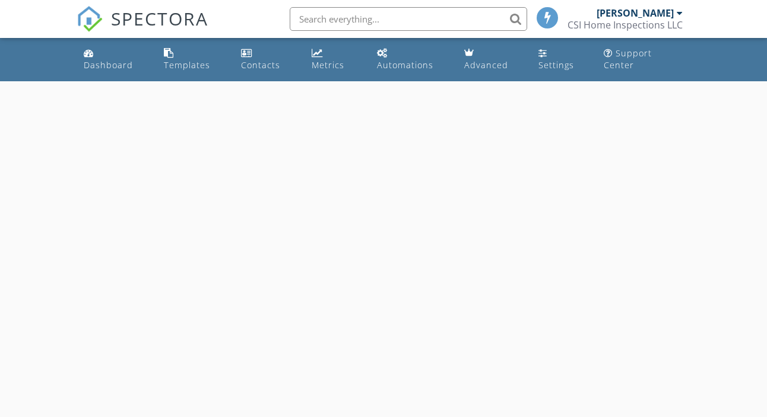
select select "8"
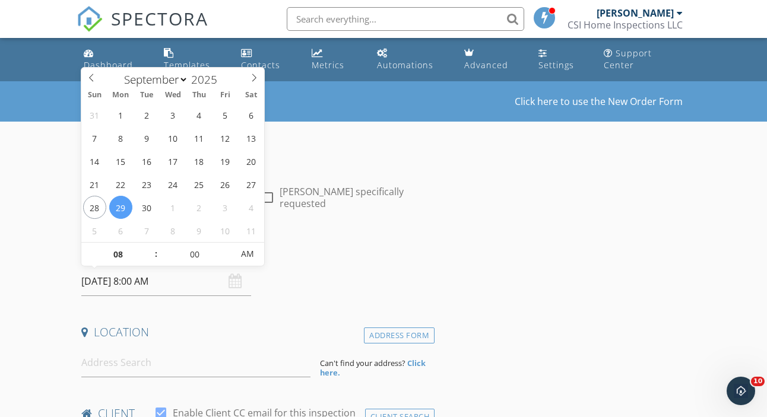
click at [156, 282] on input "[DATE] 8:00 AM" at bounding box center [165, 281] width 169 height 29
type input "09"
type input "[DATE] 9:00 AM"
click at [148, 246] on span at bounding box center [150, 249] width 8 height 12
type input "10"
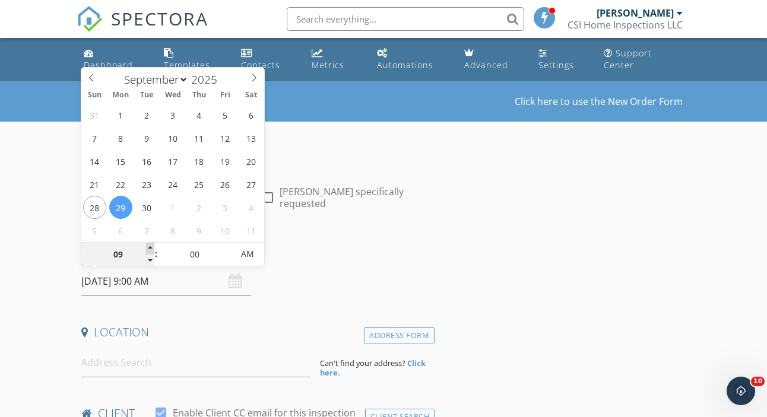
type input "[DATE] 10:00 AM"
click at [148, 246] on span at bounding box center [150, 249] width 8 height 12
type input "11"
type input "[DATE] 11:00 AM"
click at [148, 246] on span at bounding box center [150, 249] width 8 height 12
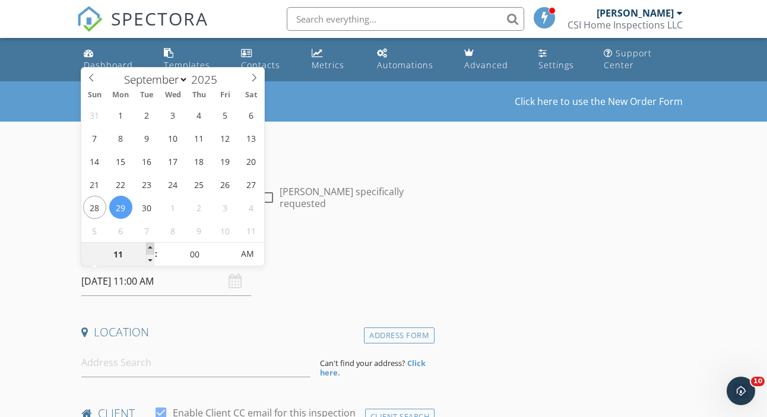
type input "12"
type input "[DATE] 12:00 PM"
click at [148, 246] on span at bounding box center [150, 249] width 8 height 12
type input "01"
type input "[DATE] 1:00 PM"
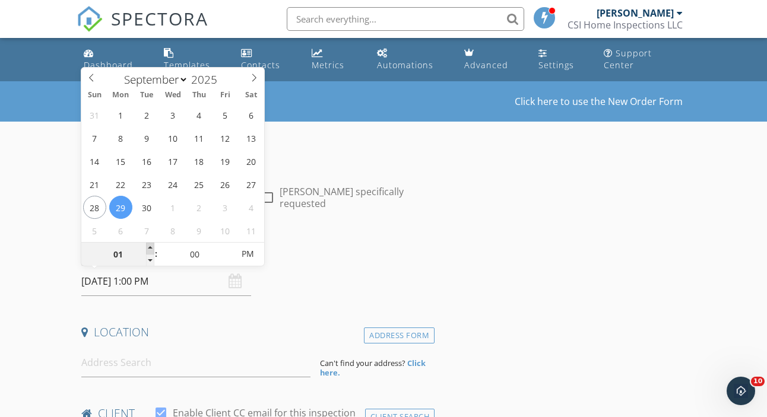
click at [148, 246] on span at bounding box center [150, 249] width 8 height 12
type input "02"
type input "[DATE] 2:00 PM"
click at [148, 246] on span at bounding box center [150, 249] width 8 height 12
type input "03"
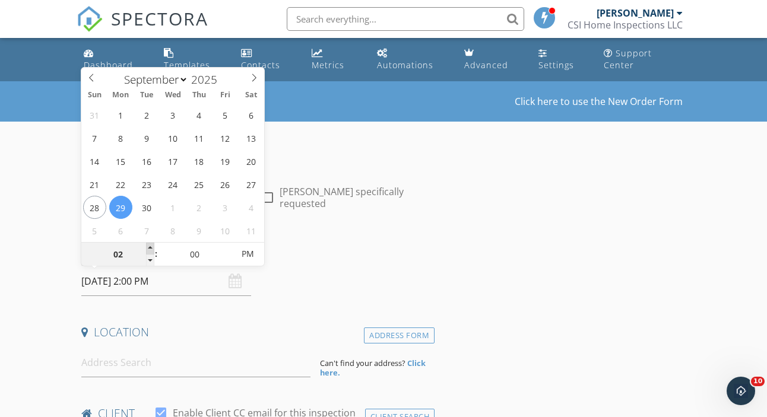
type input "[DATE] 3:00 PM"
click at [148, 246] on span at bounding box center [150, 249] width 8 height 12
type input "04"
type input "[DATE] 4:00 PM"
click at [148, 246] on span at bounding box center [150, 249] width 8 height 12
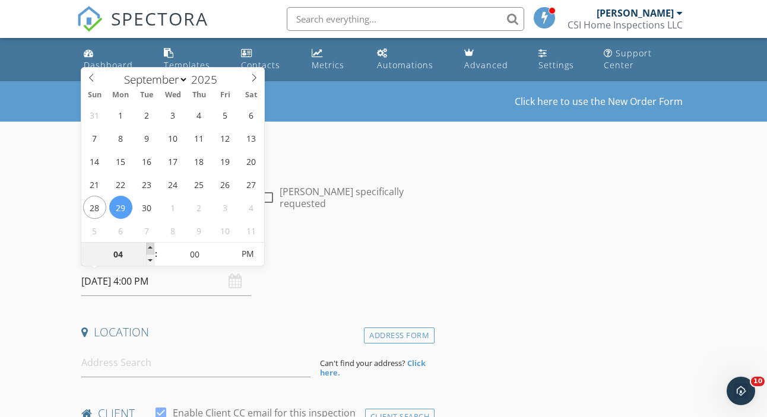
type input "05"
type input "[DATE] 5:00 PM"
click at [148, 246] on span at bounding box center [150, 249] width 8 height 12
type input "06"
type input "[DATE] 6:00 PM"
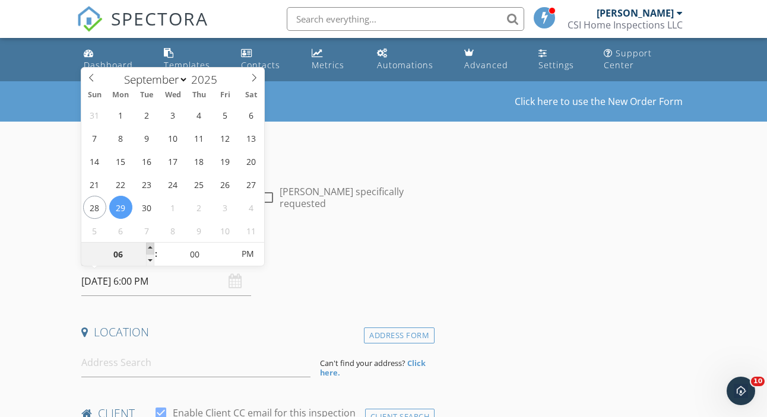
click at [148, 246] on span at bounding box center [150, 249] width 8 height 12
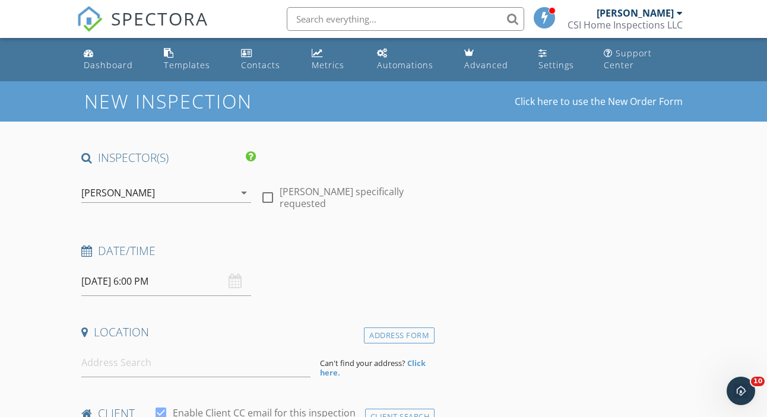
click at [304, 287] on div "Date/Time [DATE] 6:00 PM" at bounding box center [256, 269] width 358 height 53
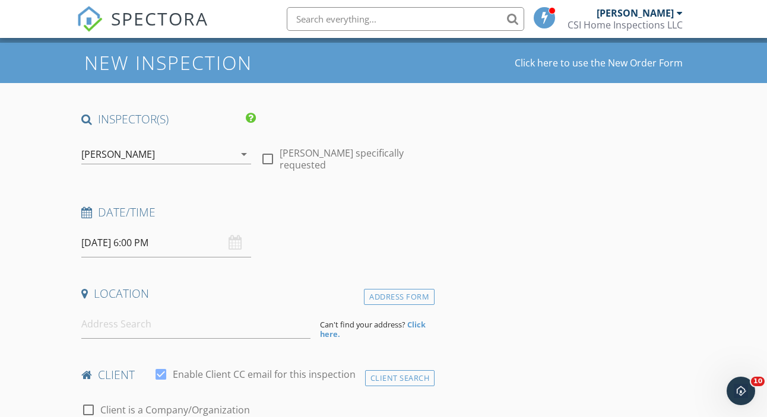
scroll to position [100, 0]
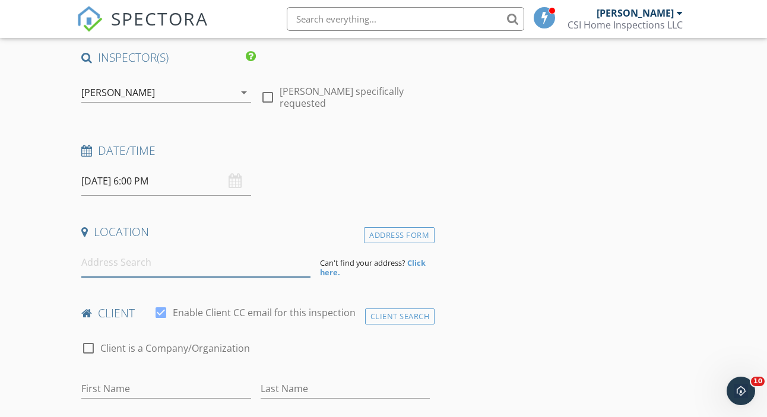
click at [144, 262] on input at bounding box center [195, 262] width 229 height 29
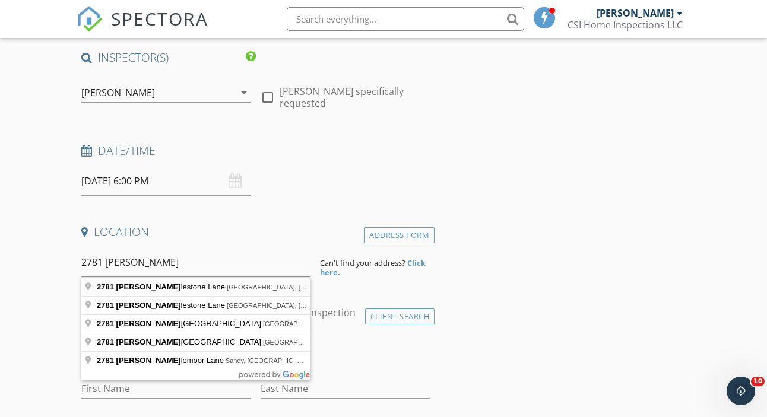
type input "[STREET_ADDRESS]"
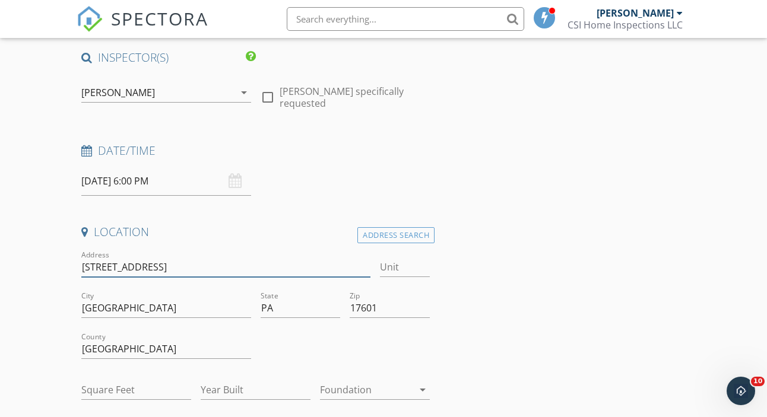
click at [186, 263] on input "[STREET_ADDRESS]" at bounding box center [225, 268] width 288 height 20
click at [386, 234] on div "Address Search" at bounding box center [395, 235] width 77 height 16
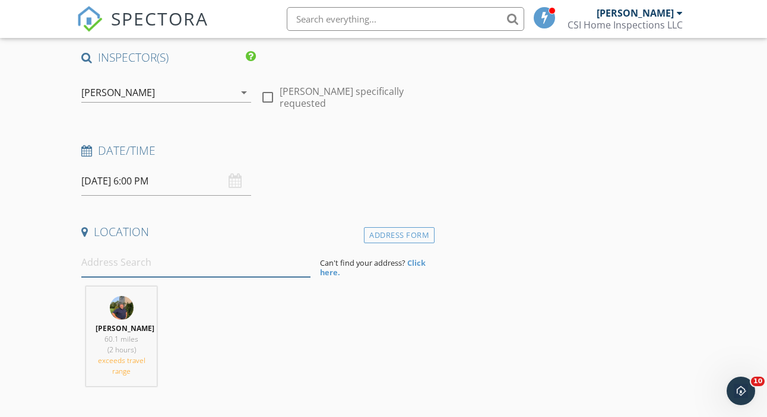
click at [171, 266] on input at bounding box center [195, 262] width 229 height 29
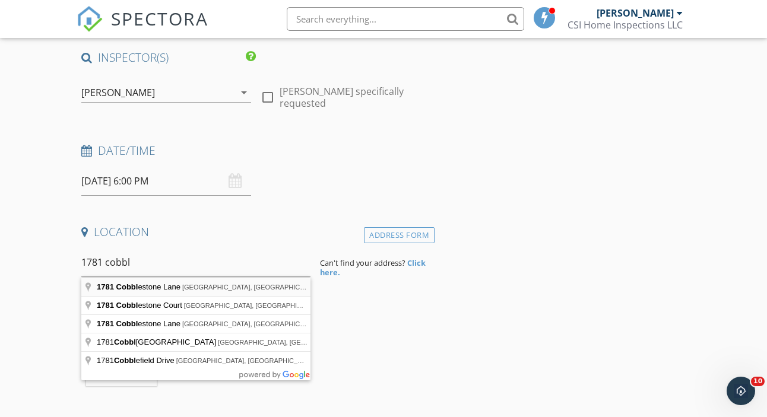
type input "1781 [GEOGRAPHIC_DATA], [GEOGRAPHIC_DATA], [GEOGRAPHIC_DATA], [GEOGRAPHIC_DATA]"
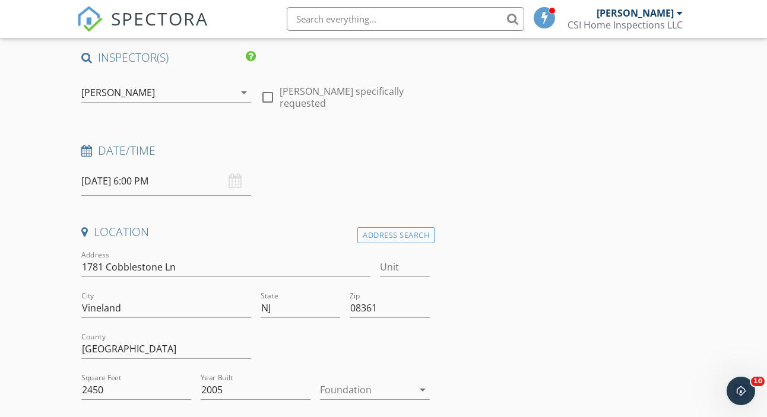
click at [344, 388] on div at bounding box center [366, 389] width 93 height 19
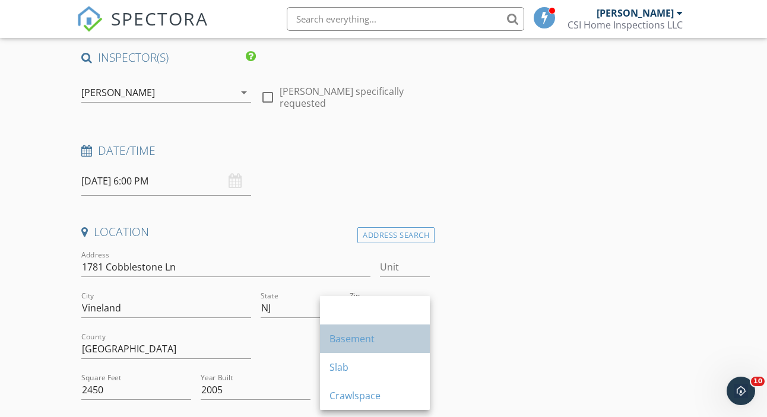
click at [358, 336] on div "Basement" at bounding box center [374, 339] width 91 height 14
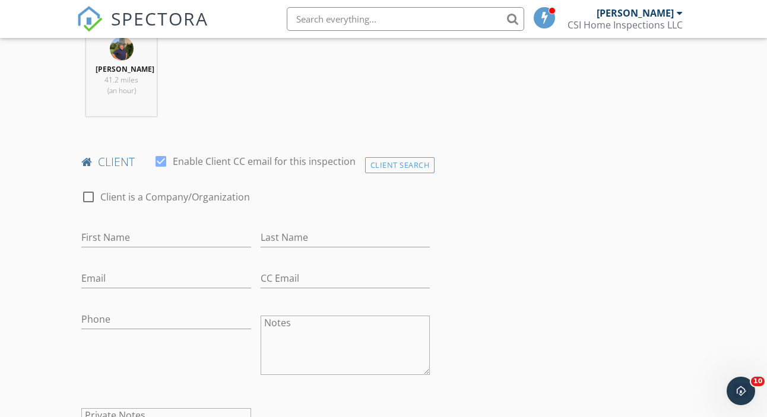
scroll to position [509, 0]
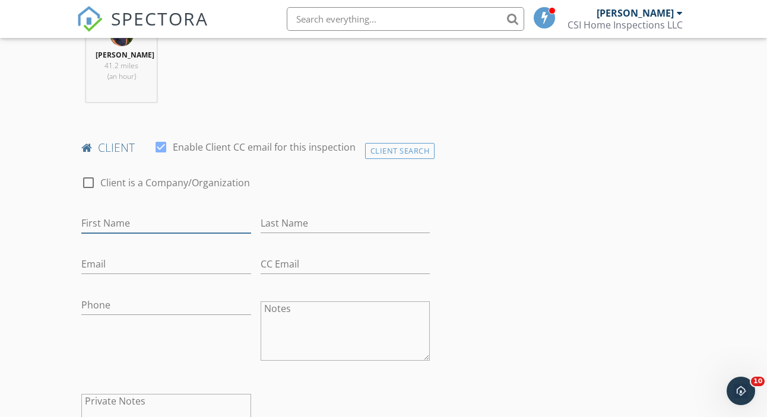
click at [148, 220] on input "First Name" at bounding box center [165, 224] width 169 height 20
type input "Sade"
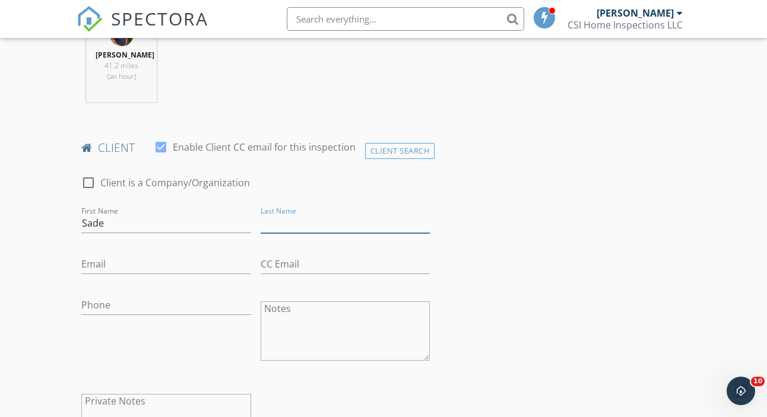
click at [290, 223] on input "Last Name" at bounding box center [345, 224] width 169 height 20
type input "[PERSON_NAME]"
click at [121, 265] on input "Email" at bounding box center [165, 265] width 169 height 20
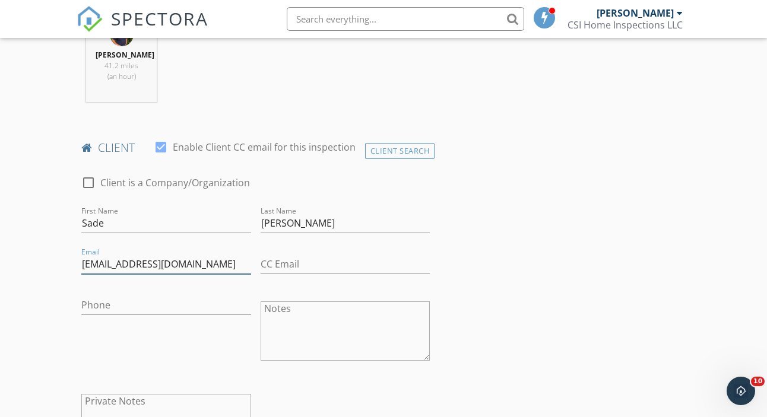
type input "[EMAIL_ADDRESS][DOMAIN_NAME]"
click at [113, 306] on input "Phone" at bounding box center [165, 306] width 169 height 20
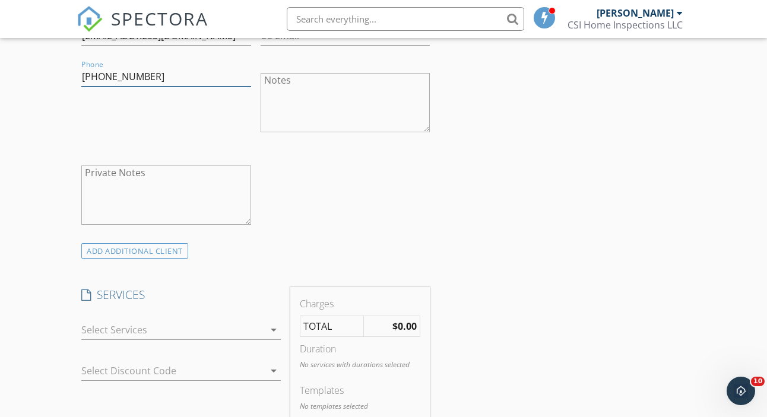
scroll to position [785, 0]
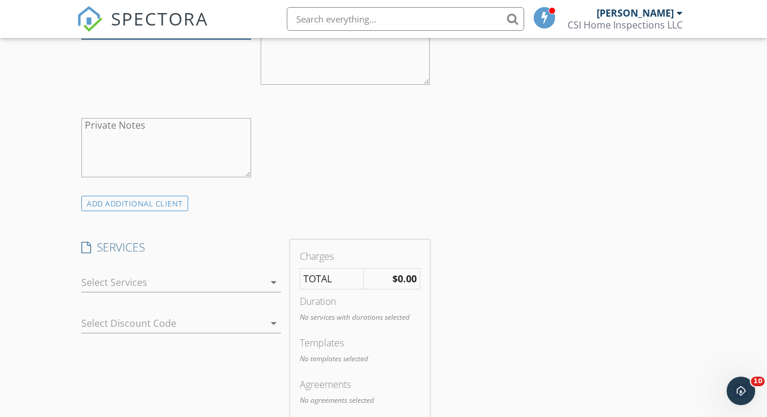
type input "[PHONE_NUMBER]"
click at [170, 281] on div at bounding box center [172, 282] width 183 height 19
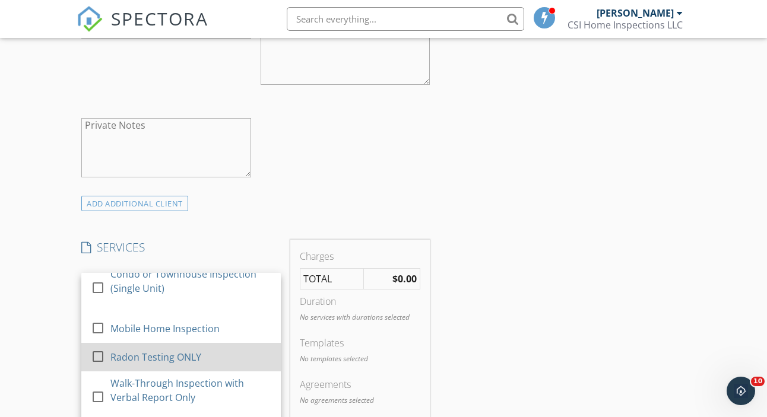
scroll to position [47, 0]
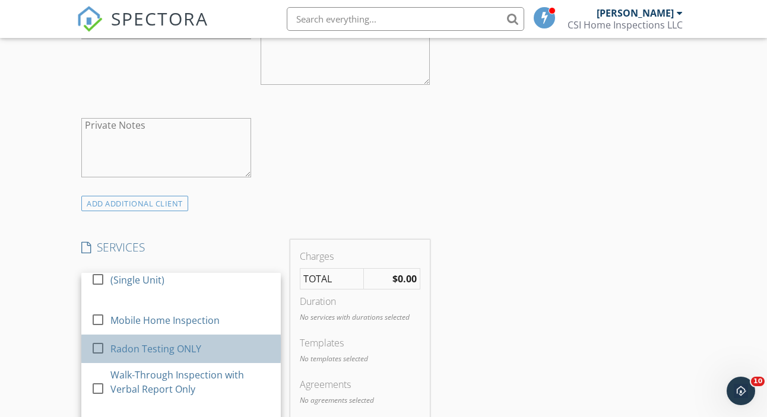
click at [126, 347] on div "Radon Testing ONLY" at bounding box center [156, 349] width 91 height 14
checkbox input "false"
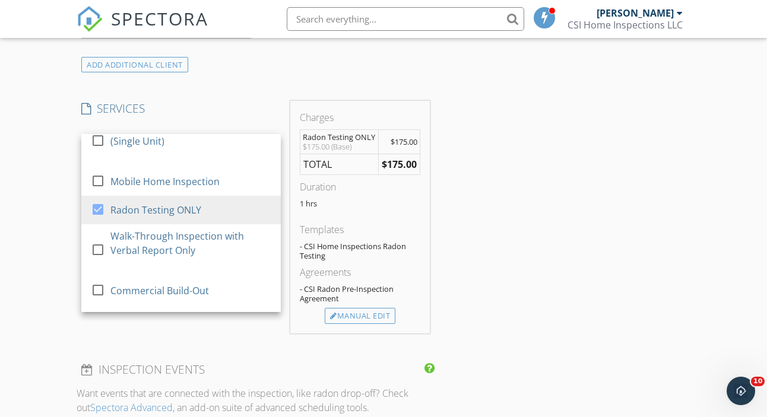
scroll to position [936, 0]
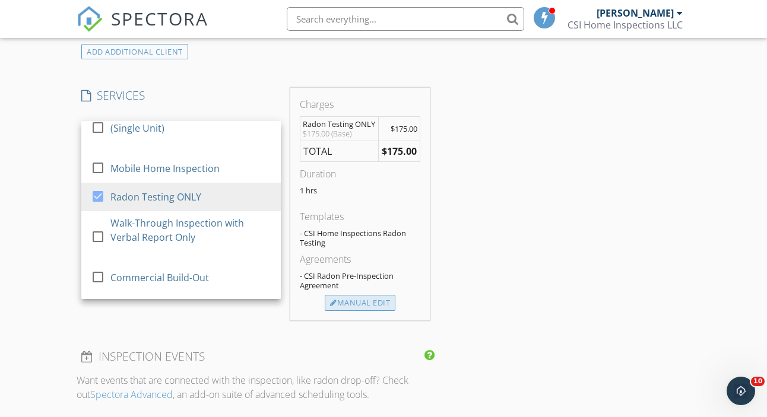
click at [358, 303] on div "Manual Edit" at bounding box center [360, 303] width 71 height 17
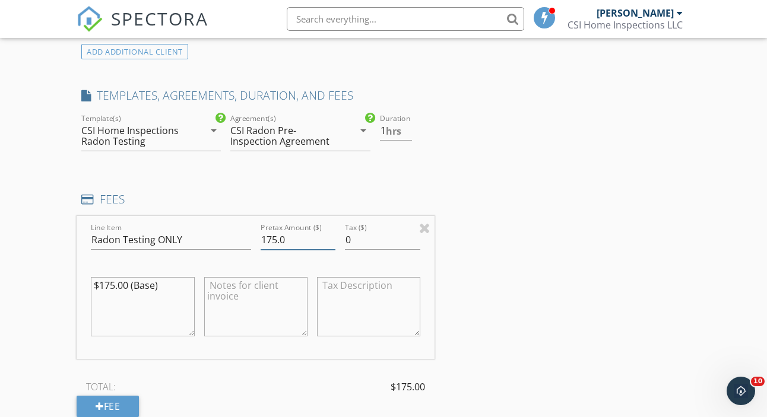
click at [271, 236] on input "175.0" at bounding box center [298, 240] width 75 height 20
type input "225.0"
click at [109, 285] on textarea "$175.00 (Base)" at bounding box center [142, 306] width 103 height 59
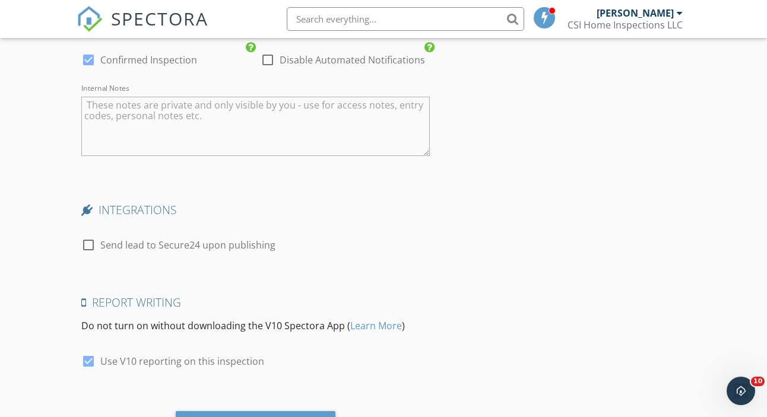
scroll to position [1939, 0]
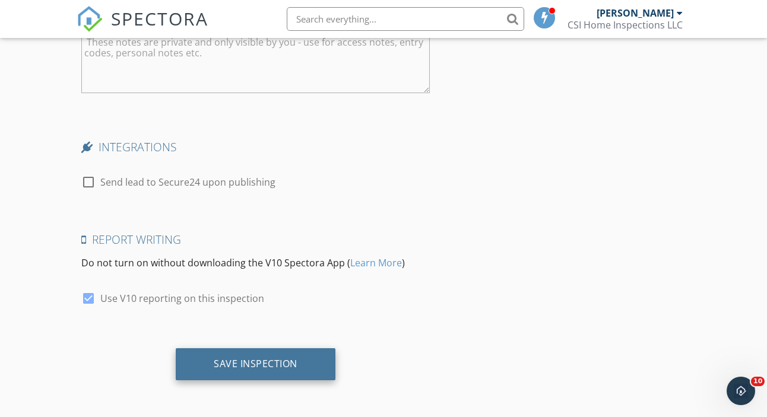
type textarea "$225.00 (Base)"
click at [297, 364] on div "Save Inspection" at bounding box center [256, 364] width 160 height 32
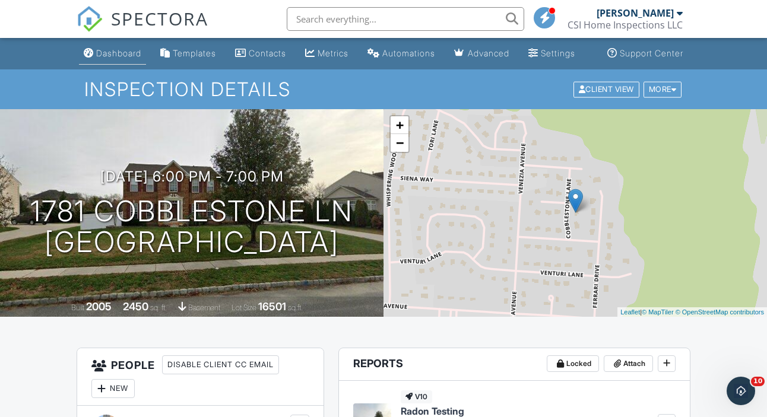
click at [96, 58] on div "Dashboard" at bounding box center [118, 53] width 45 height 10
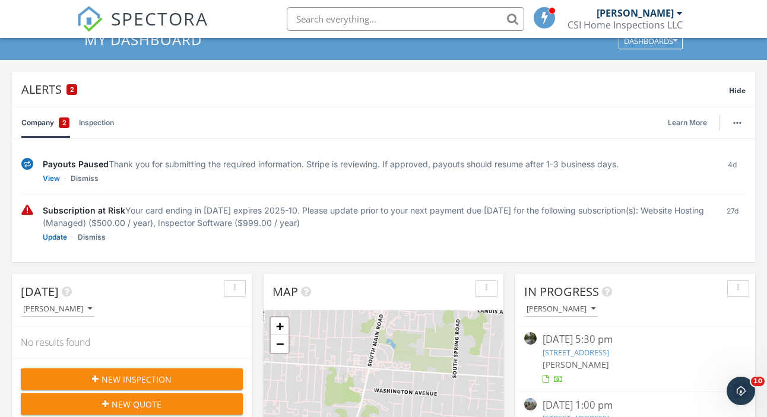
scroll to position [61, 0]
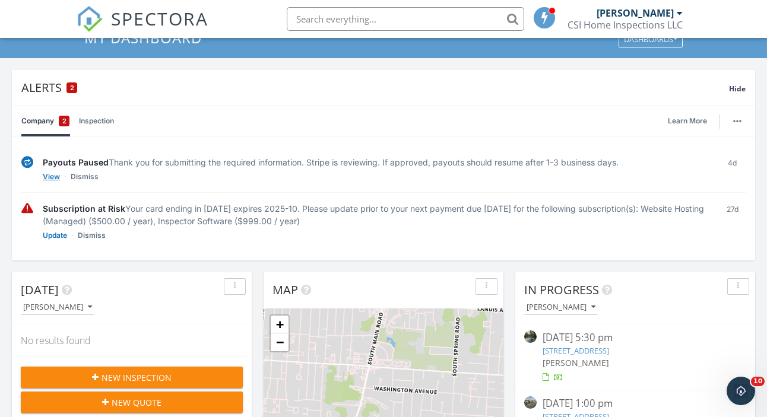
click at [55, 176] on link "View" at bounding box center [51, 177] width 17 height 12
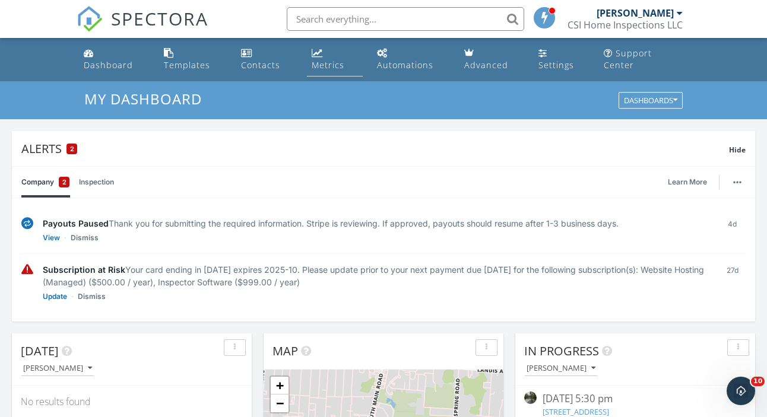
click at [326, 54] on link "Metrics" at bounding box center [334, 60] width 55 height 34
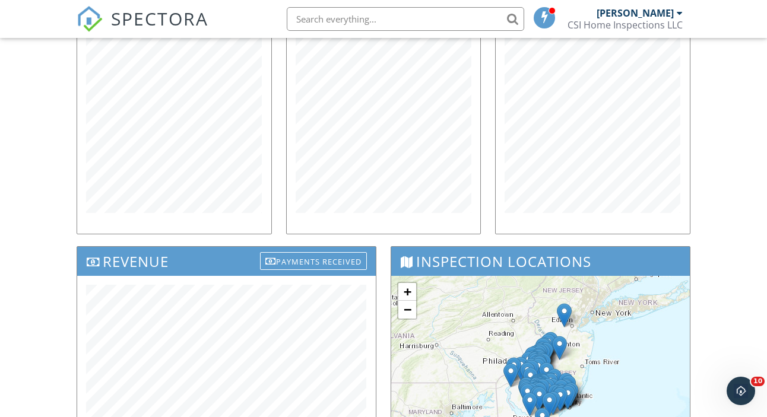
scroll to position [188, 0]
